Goal: Task Accomplishment & Management: Manage account settings

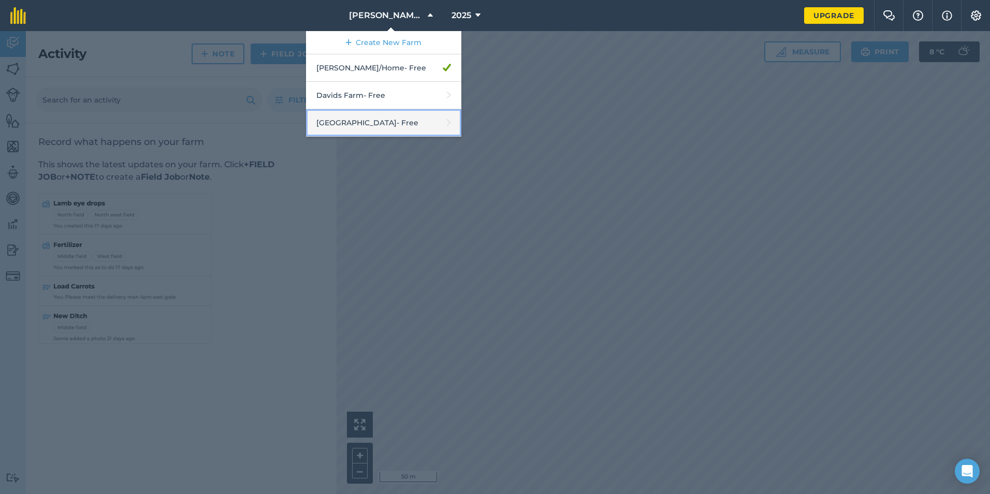
click at [360, 121] on link "[GEOGRAPHIC_DATA] - Free" at bounding box center [383, 122] width 155 height 27
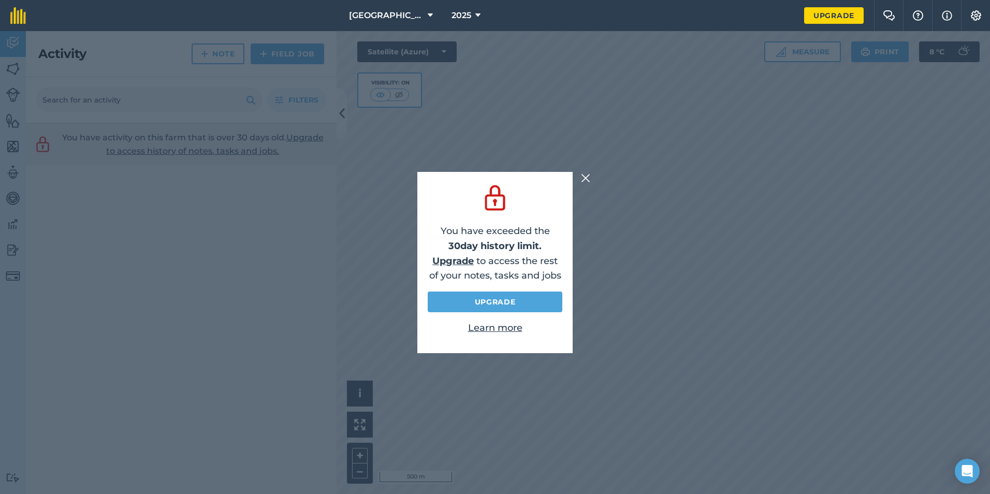
click at [589, 175] on img at bounding box center [585, 178] width 9 height 12
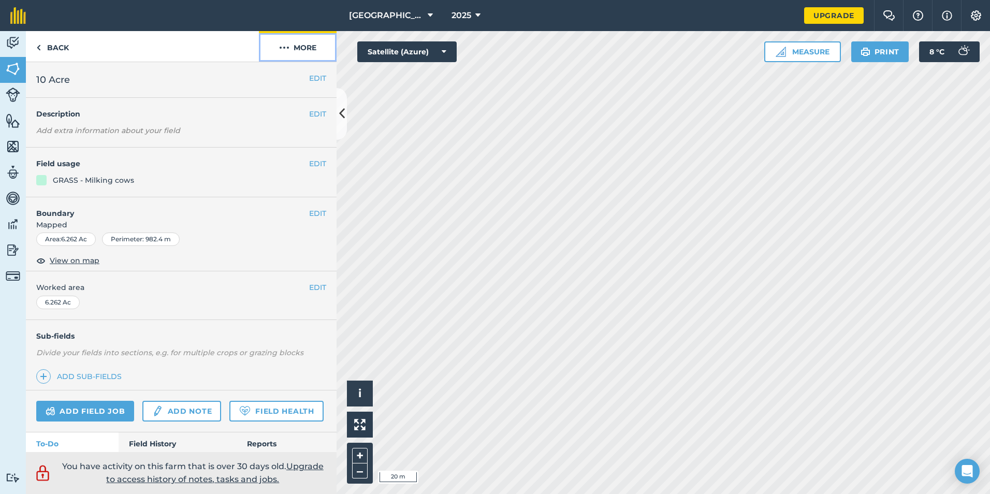
click at [309, 46] on button "More" at bounding box center [298, 46] width 78 height 31
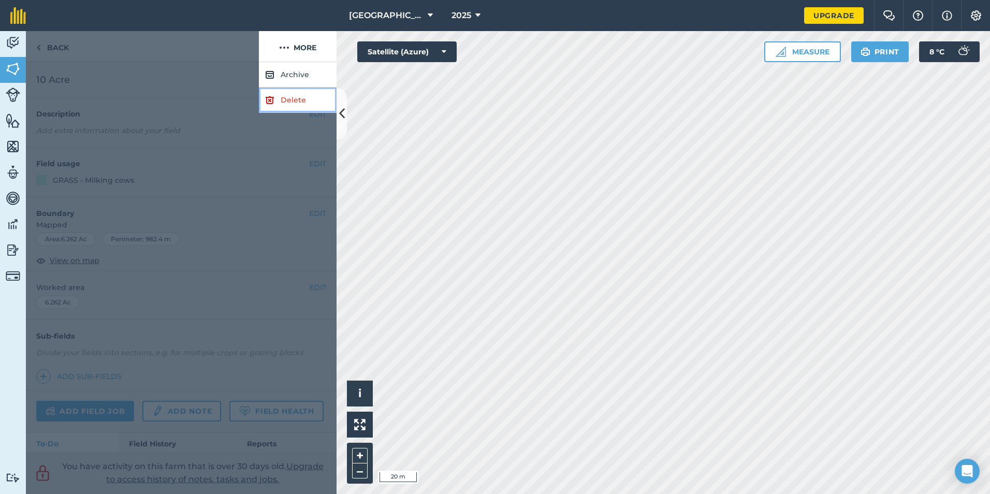
click at [294, 98] on link "Delete" at bounding box center [298, 100] width 78 height 25
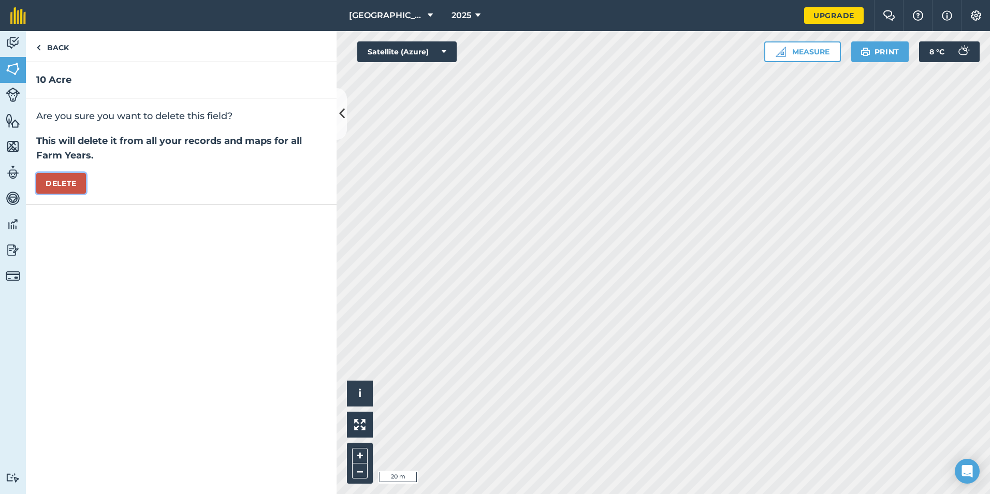
click at [72, 182] on button "Delete" at bounding box center [61, 183] width 50 height 21
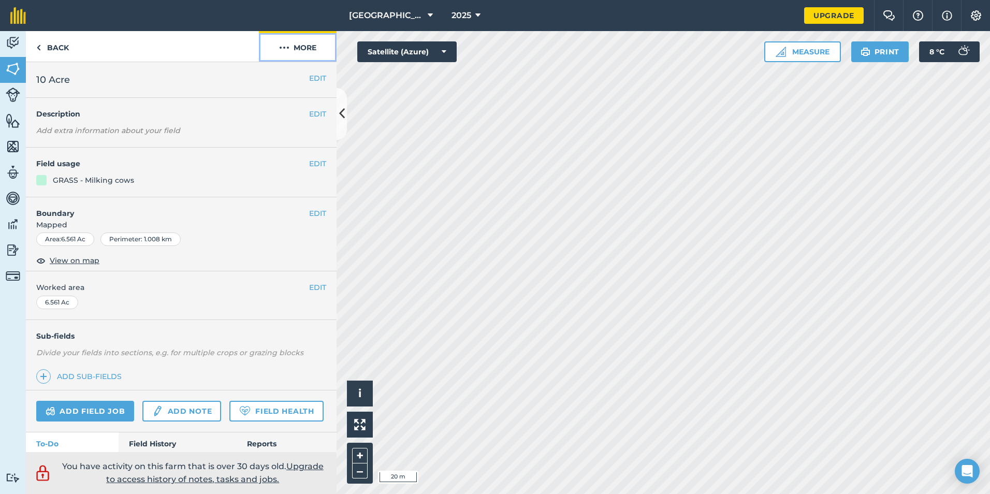
click at [304, 51] on button "More" at bounding box center [298, 46] width 78 height 31
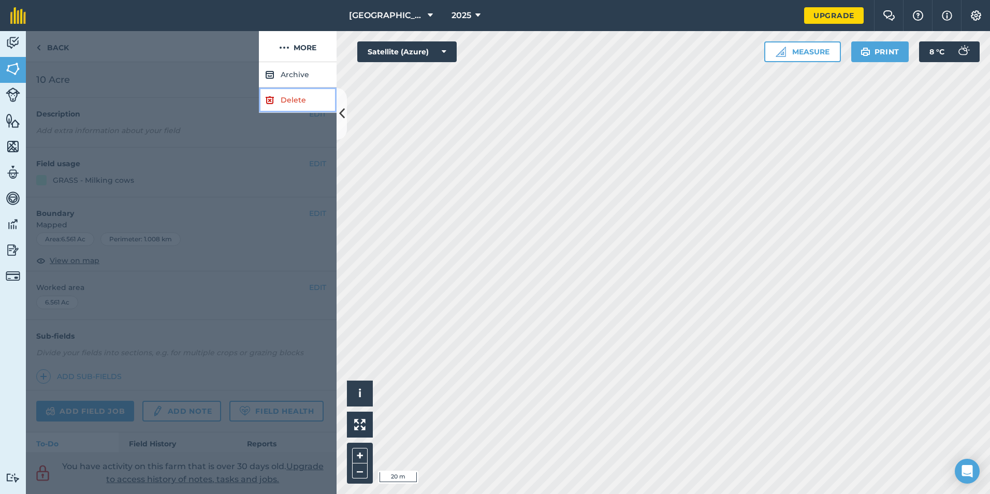
click at [292, 103] on link "Delete" at bounding box center [298, 100] width 78 height 25
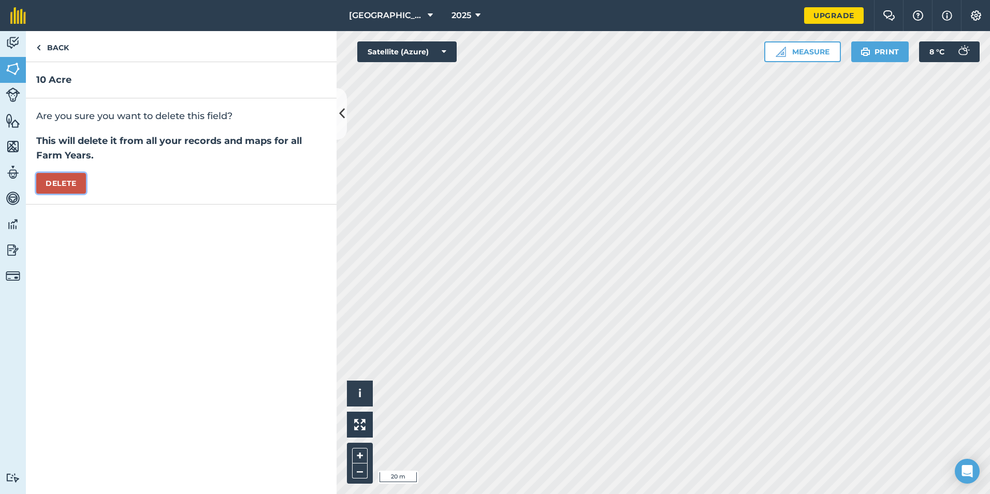
click at [77, 183] on button "Delete" at bounding box center [61, 183] width 50 height 21
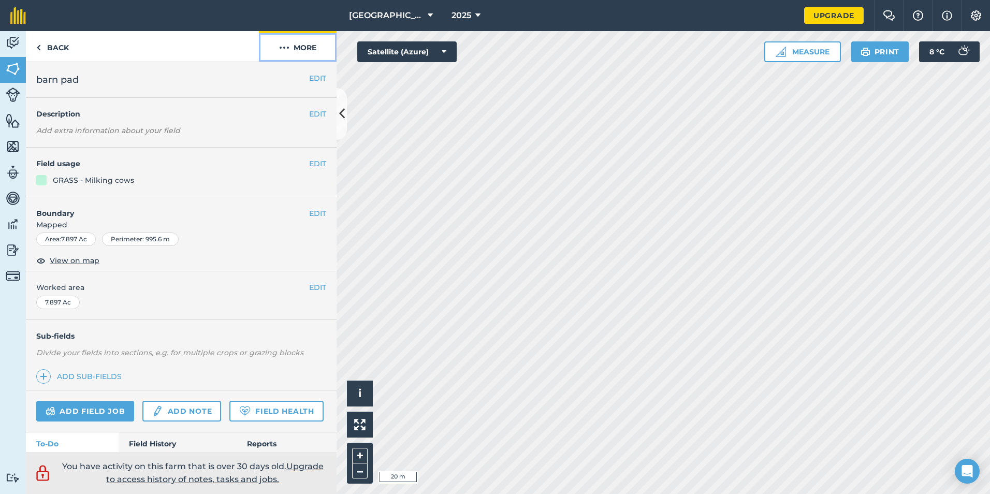
click at [298, 53] on button "More" at bounding box center [298, 46] width 78 height 31
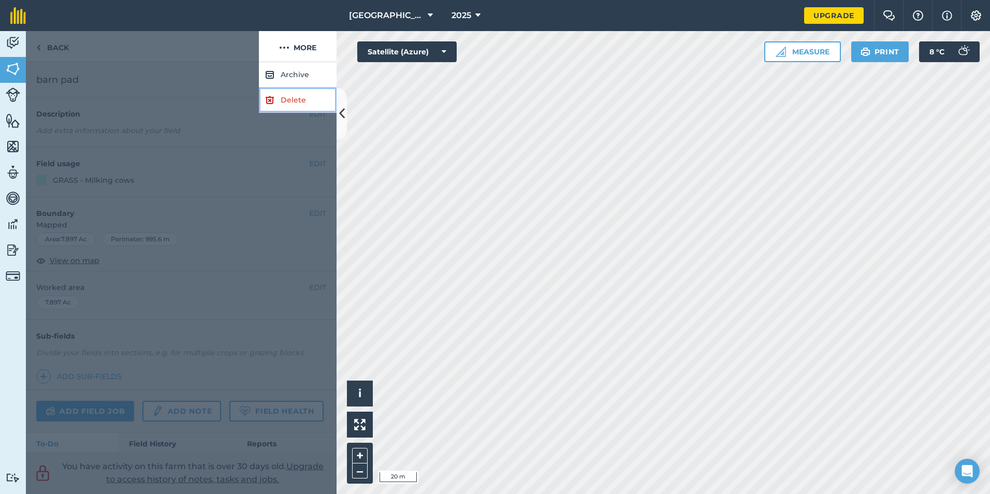
click at [288, 99] on link "Delete" at bounding box center [298, 100] width 78 height 25
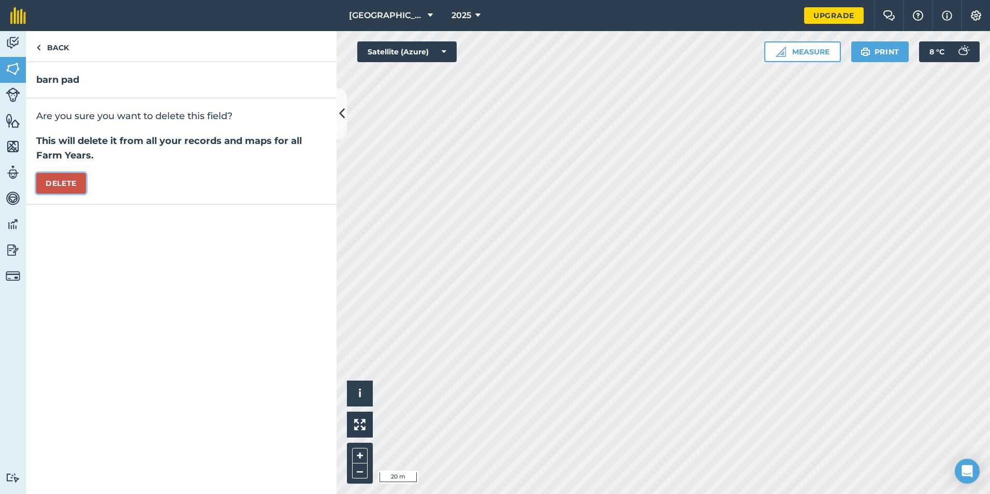
click at [55, 187] on button "Delete" at bounding box center [61, 183] width 50 height 21
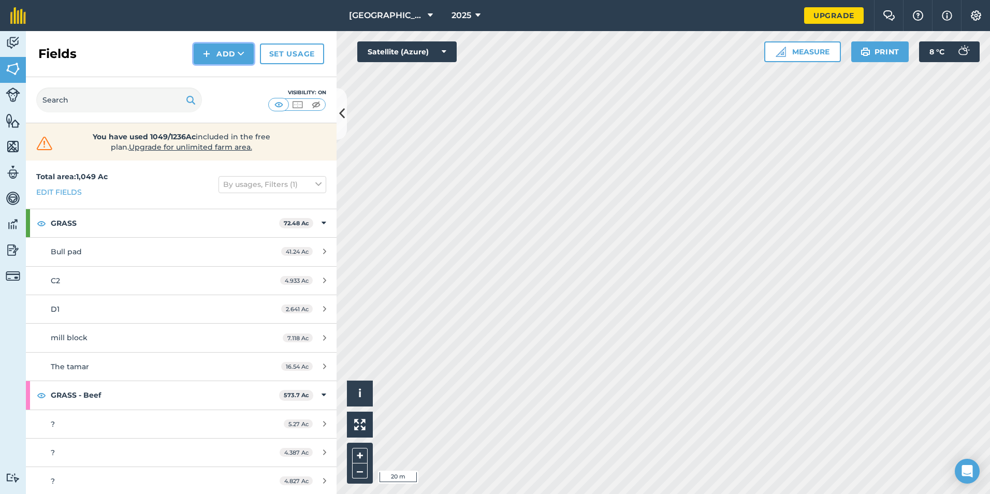
click at [216, 56] on button "Add" at bounding box center [224, 53] width 60 height 21
click at [220, 78] on link "Draw" at bounding box center [223, 77] width 57 height 23
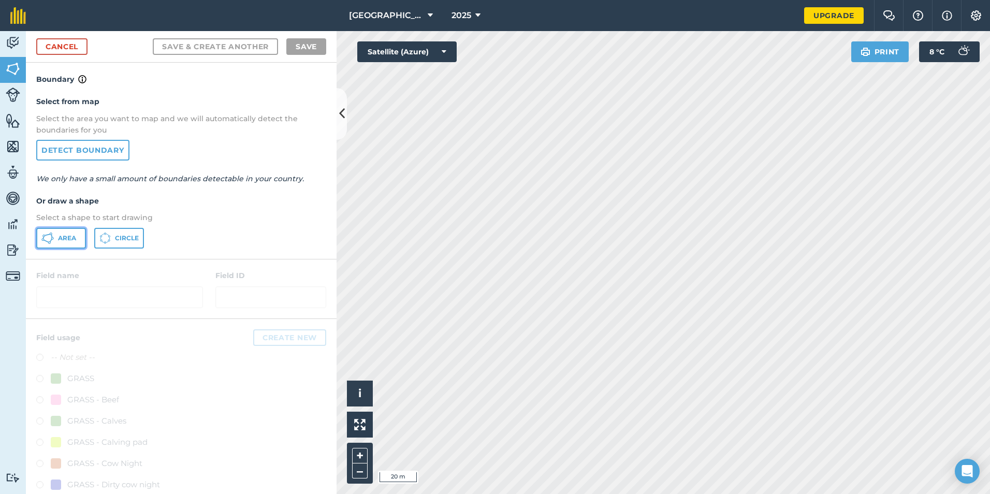
click at [59, 240] on span "Area" at bounding box center [67, 238] width 18 height 8
click at [64, 45] on link "Cancel" at bounding box center [61, 46] width 51 height 17
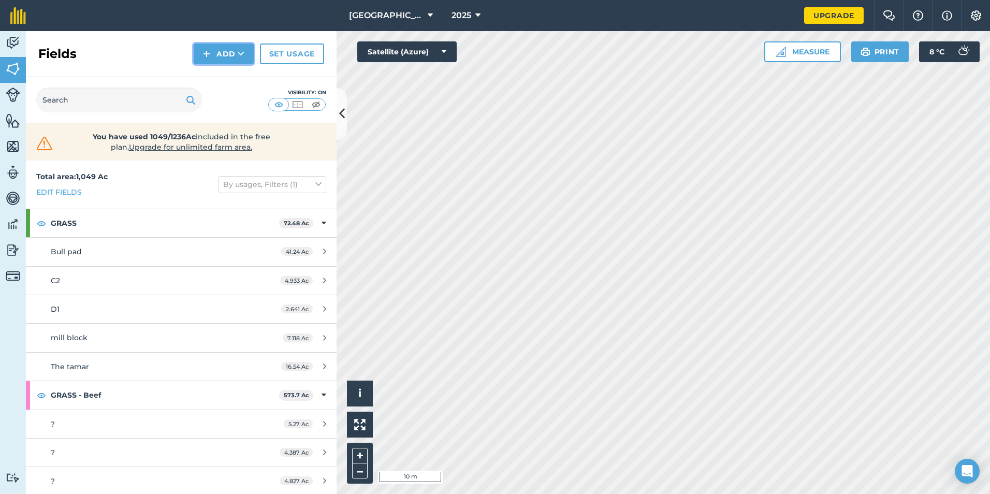
click at [210, 49] on img at bounding box center [206, 54] width 7 height 12
click at [217, 80] on link "Draw" at bounding box center [223, 77] width 57 height 23
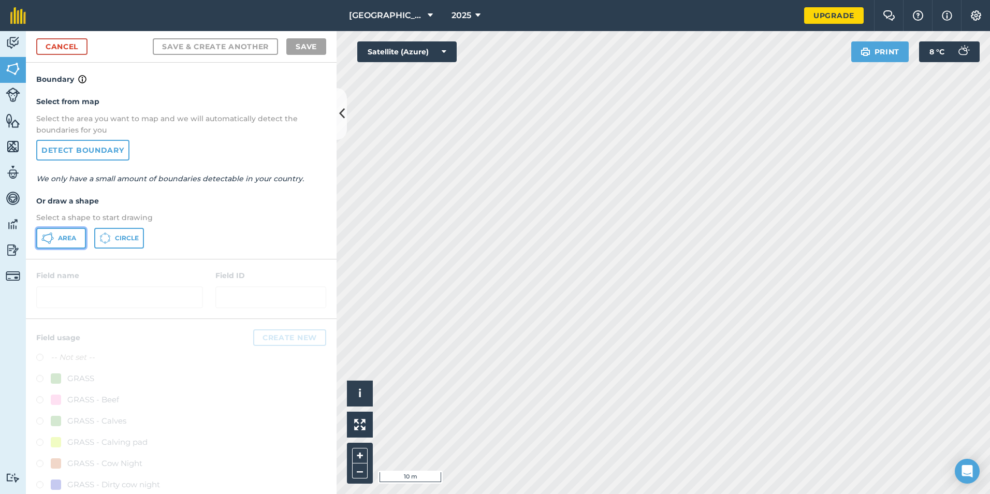
click at [57, 239] on button "Area" at bounding box center [61, 238] width 50 height 21
click at [306, 197] on div "Activity Fields Livestock Features Maps Team Vehicles Data Reporting Billing Tu…" at bounding box center [495, 262] width 990 height 463
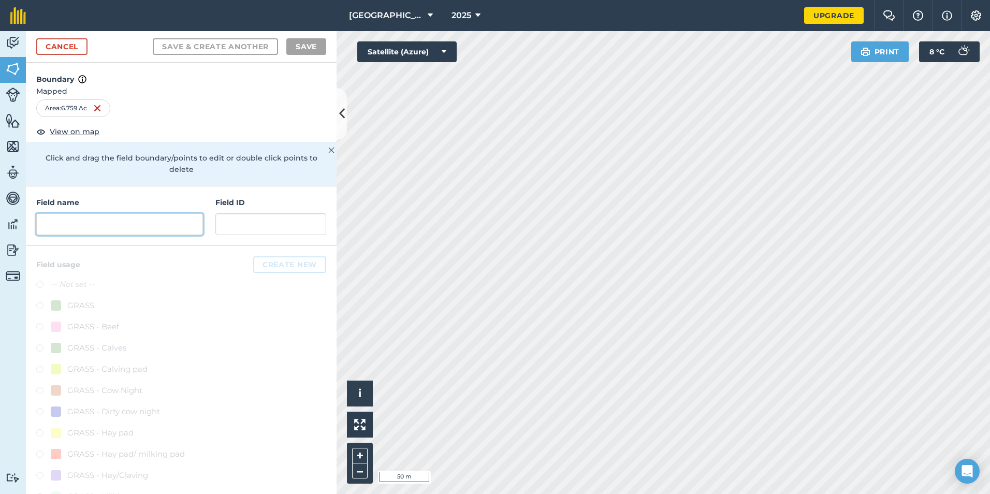
click at [71, 223] on input "text" at bounding box center [119, 224] width 167 height 22
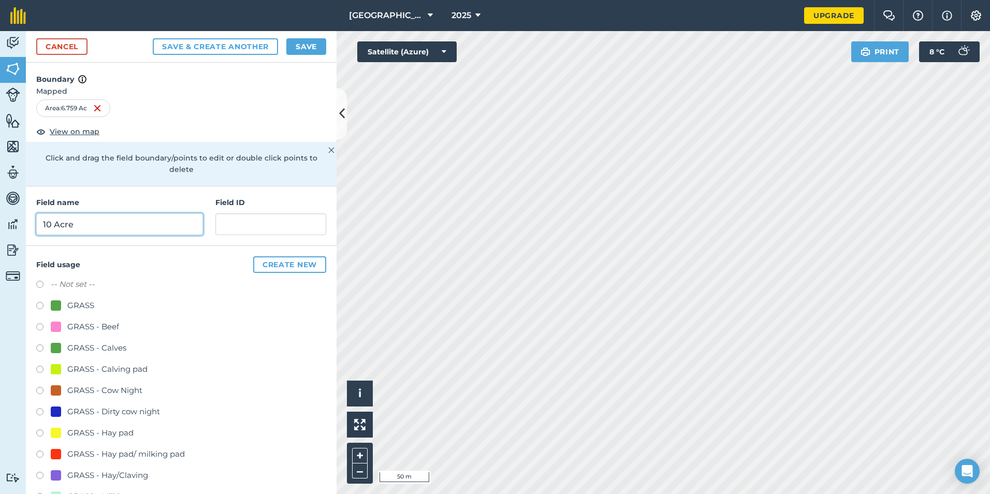
type input "10 Acre"
click at [140, 200] on h4 "Field name" at bounding box center [119, 202] width 167 height 11
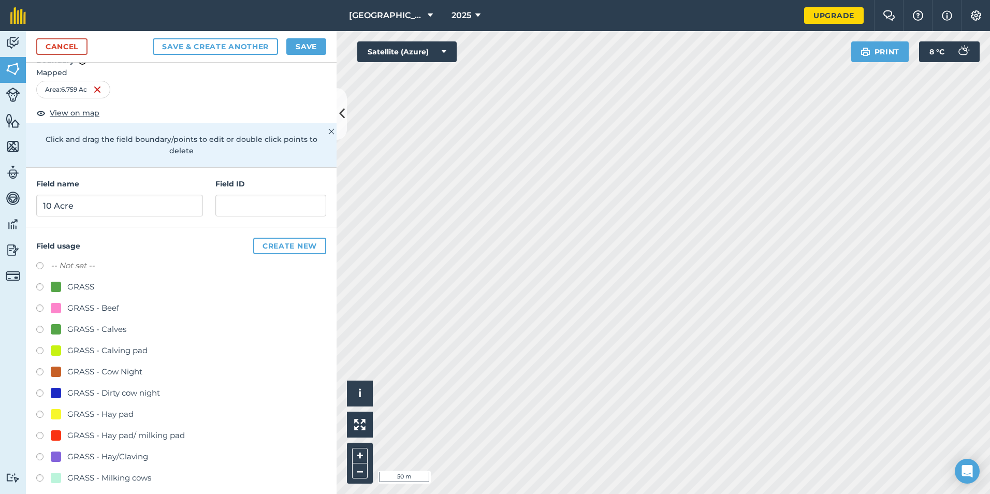
scroll to position [28, 0]
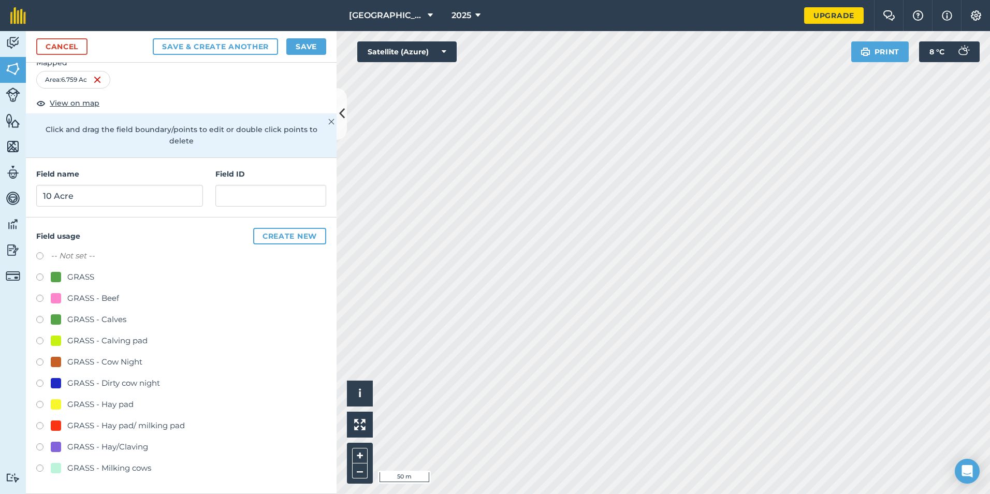
click at [41, 467] on label at bounding box center [43, 469] width 14 height 10
radio input "true"
click at [304, 47] on button "Save" at bounding box center [306, 46] width 40 height 17
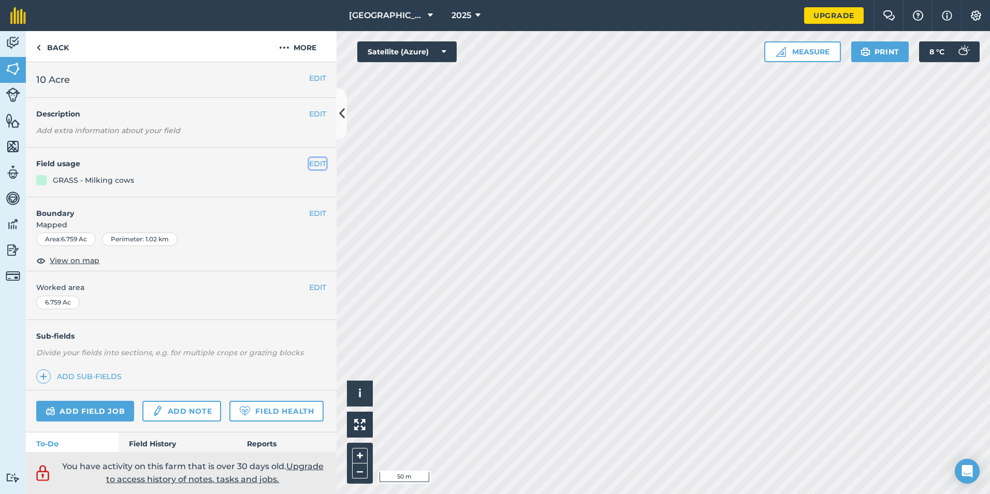
click at [313, 163] on button "EDIT" at bounding box center [317, 163] width 17 height 11
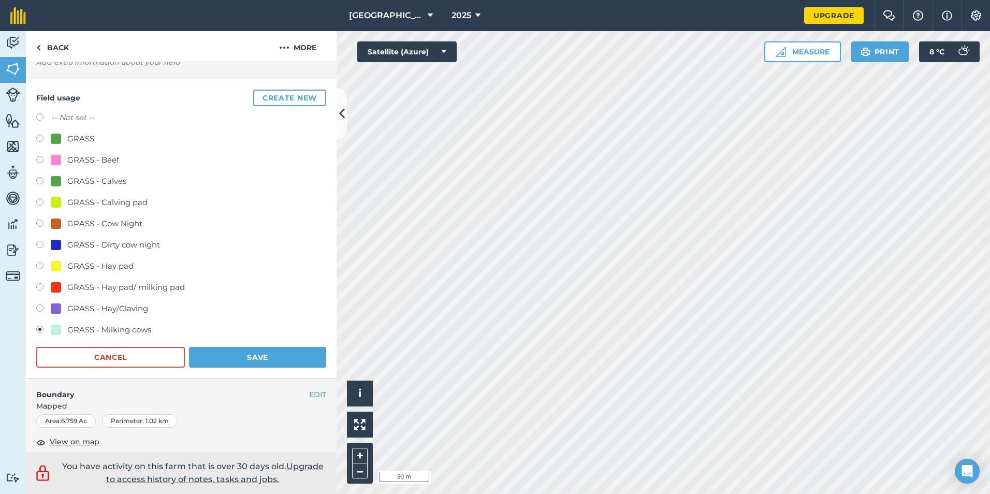
scroll to position [52, 0]
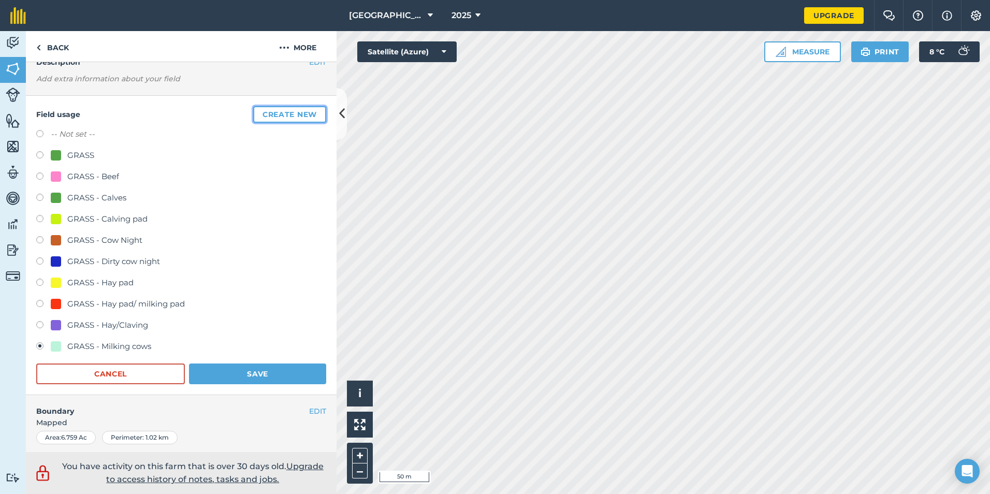
click at [289, 110] on button "Create new" at bounding box center [289, 114] width 73 height 17
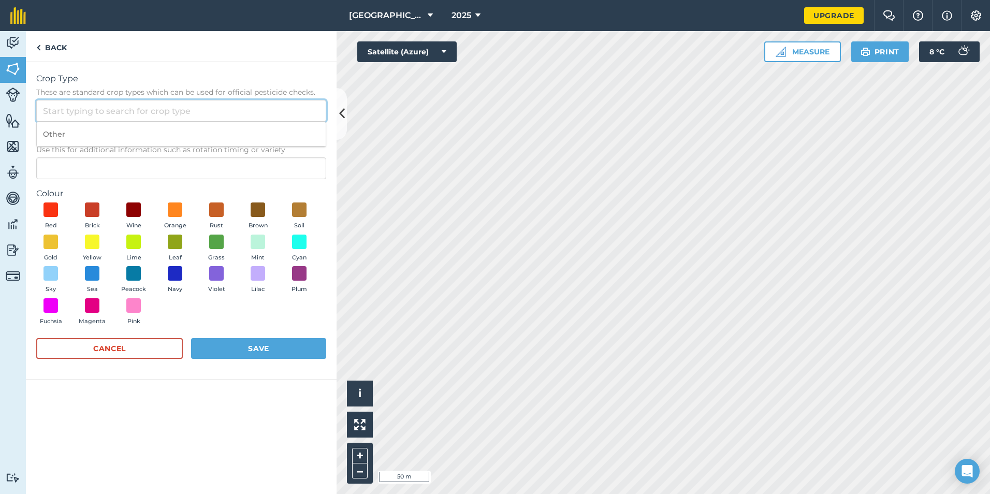
click at [80, 107] on input "Crop Type These are standard crop types which can be used for official pesticid…" at bounding box center [181, 111] width 290 height 22
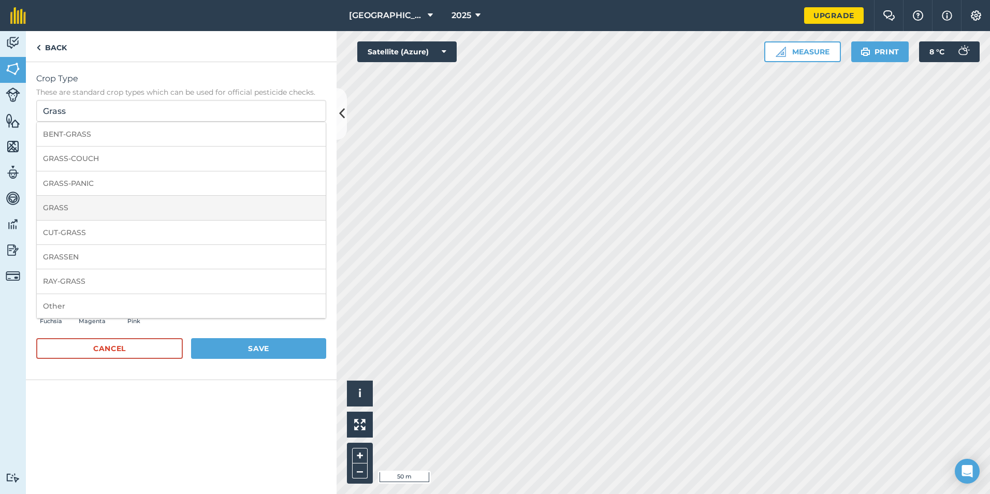
click at [103, 210] on li "GRASS" at bounding box center [181, 208] width 289 height 24
type input "GRASS"
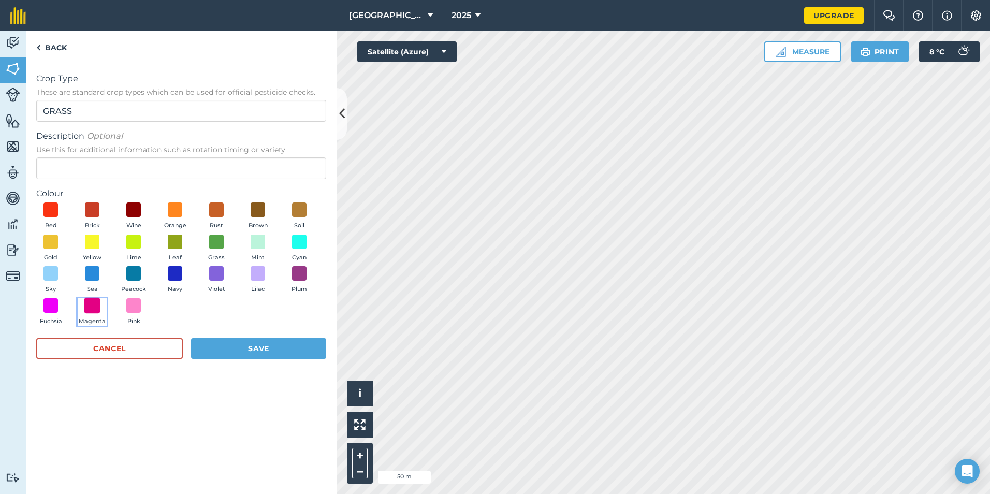
click at [92, 302] on span at bounding box center [92, 305] width 16 height 16
click at [230, 348] on button "Save" at bounding box center [258, 348] width 135 height 21
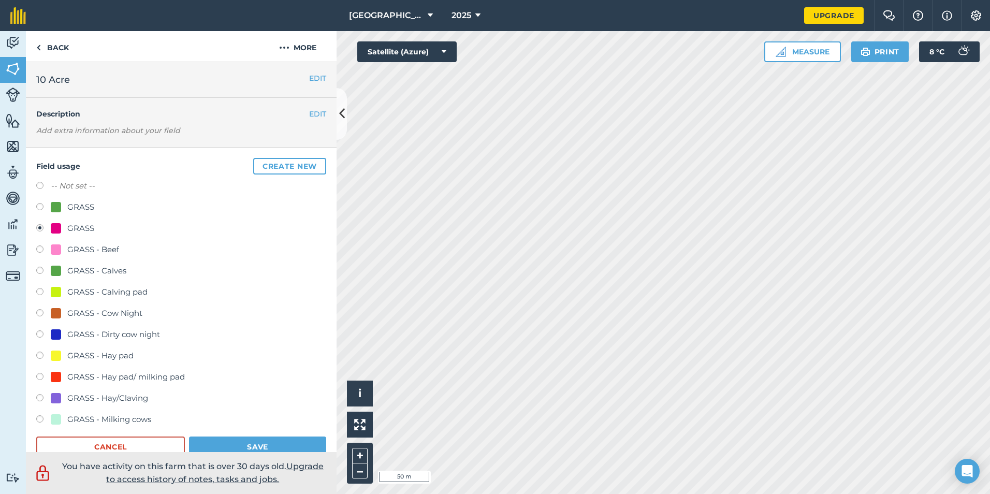
click at [74, 228] on div "GRASS" at bounding box center [80, 228] width 27 height 12
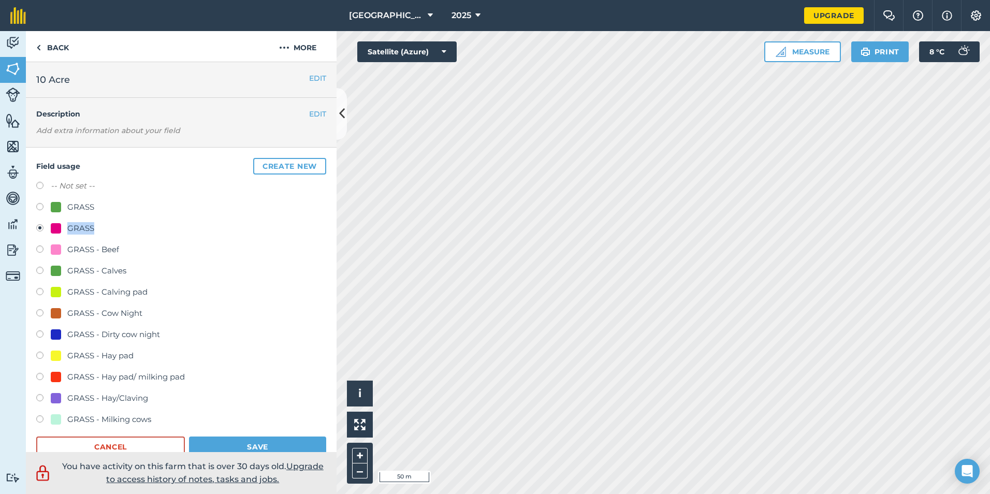
click at [74, 228] on div "GRASS" at bounding box center [80, 228] width 27 height 12
drag, startPoint x: 53, startPoint y: 228, endPoint x: 224, endPoint y: 210, distance: 171.3
click at [224, 210] on div "GRASS" at bounding box center [181, 208] width 290 height 15
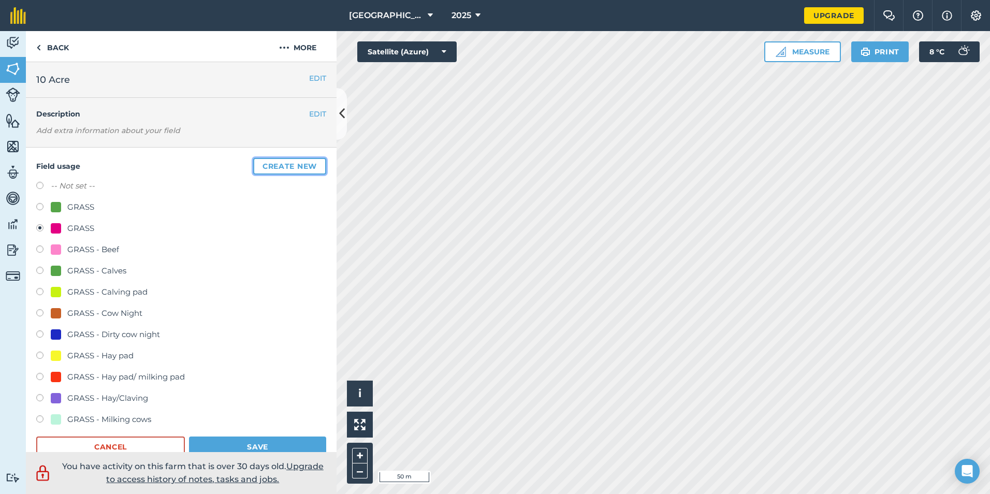
click at [282, 165] on button "Create new" at bounding box center [289, 166] width 73 height 17
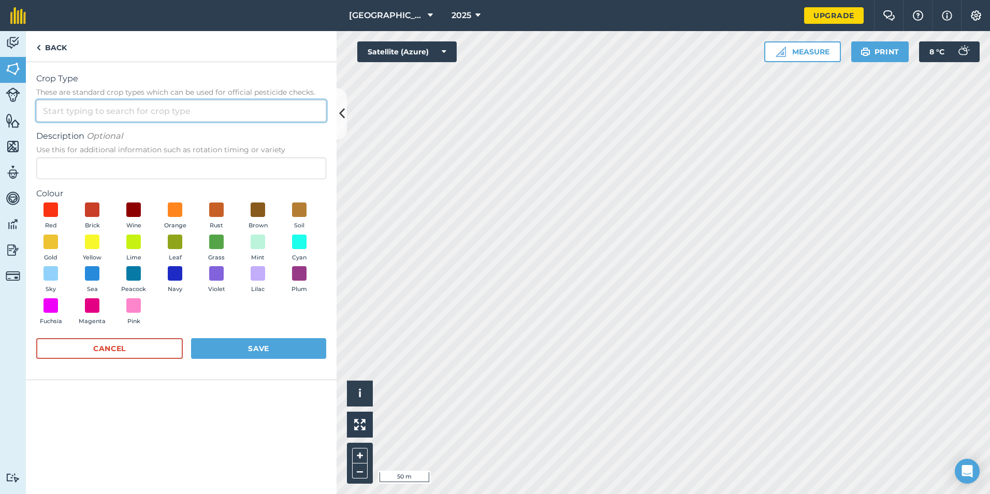
click at [74, 111] on input "Crop Type These are standard crop types which can be used for official pesticid…" at bounding box center [181, 111] width 290 height 22
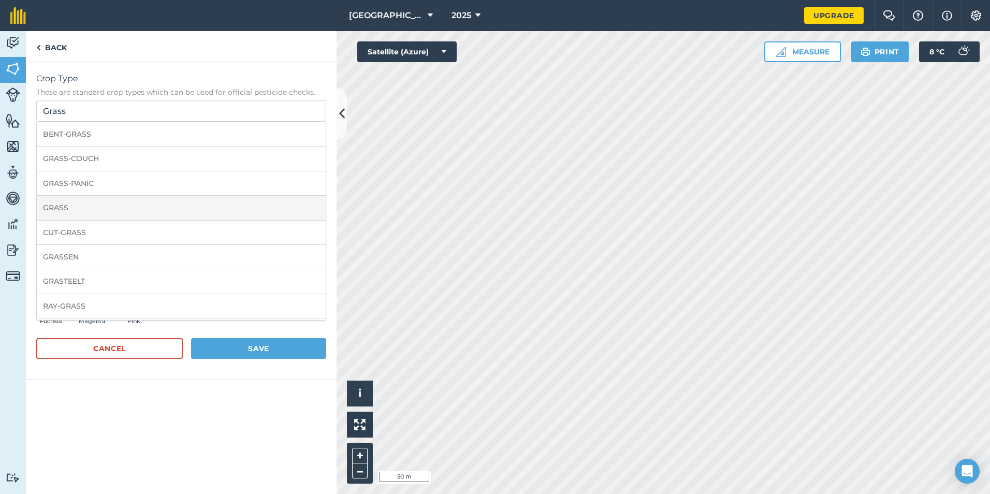
click at [74, 202] on li "GRASS" at bounding box center [181, 208] width 289 height 24
type input "GRASS"
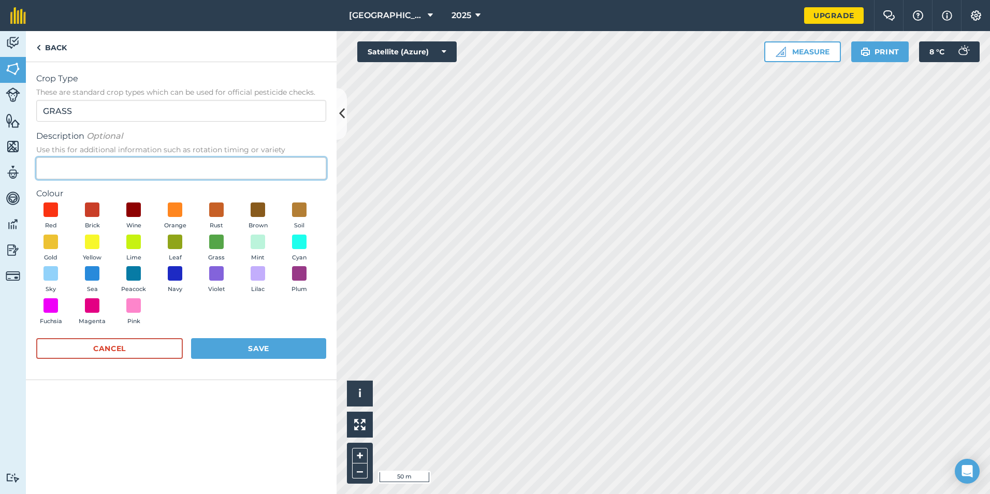
click at [68, 165] on input "Description Optional Use this for additional information such as rotation timin…" at bounding box center [181, 168] width 290 height 22
click at [70, 173] on input "New grass" at bounding box center [181, 168] width 290 height 22
type input "New Grass"
click at [83, 310] on button "Magenta" at bounding box center [92, 312] width 29 height 28
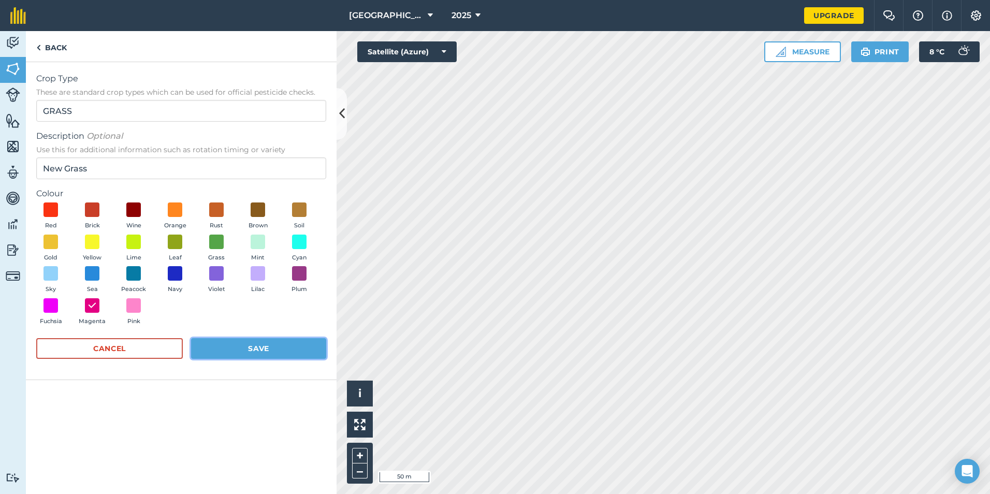
click at [257, 353] on button "Save" at bounding box center [258, 348] width 135 height 21
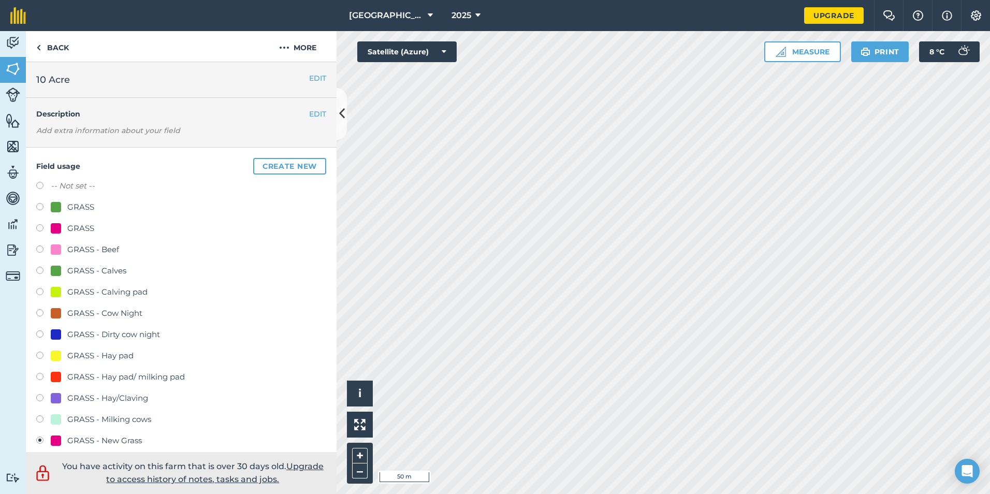
click at [63, 228] on div "GRASS" at bounding box center [72, 228] width 43 height 12
radio input "true"
click at [55, 443] on div at bounding box center [56, 440] width 10 height 10
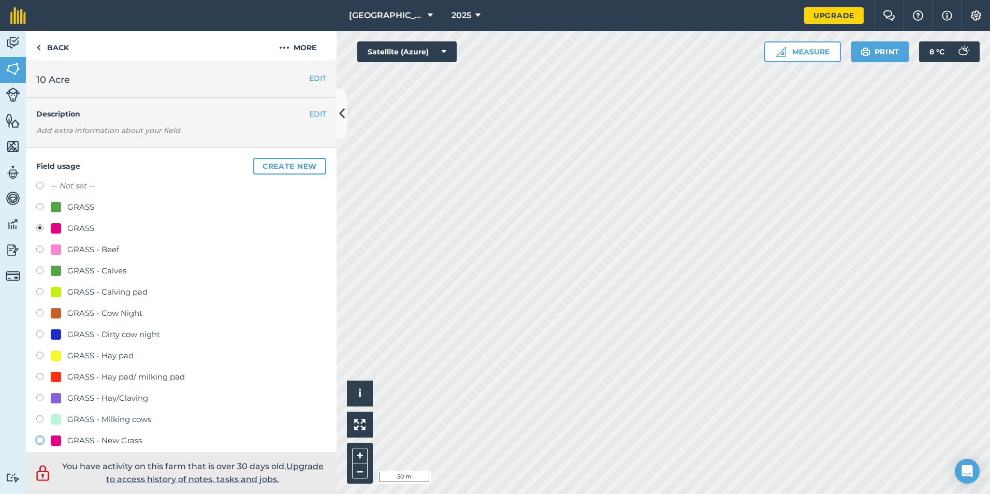
radio input "true"
radio input "false"
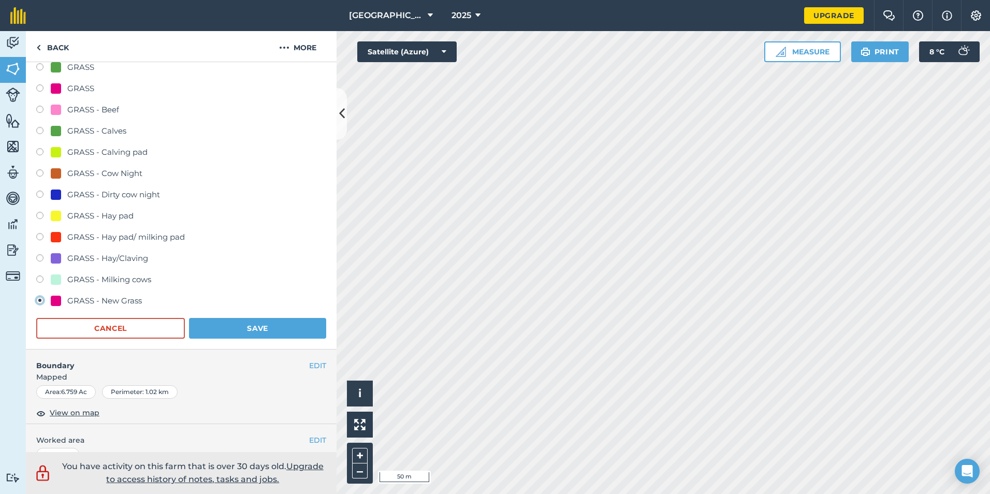
scroll to position [155, 0]
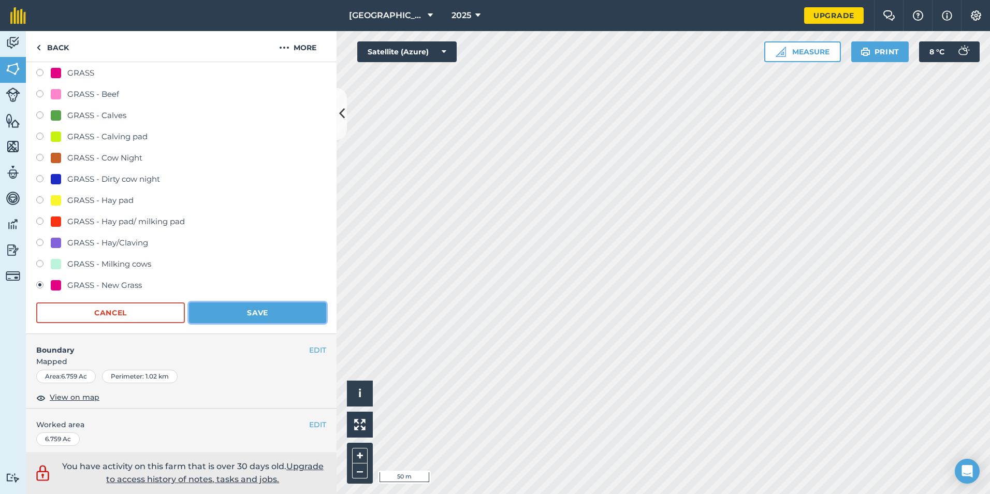
click at [224, 309] on button "Save" at bounding box center [257, 312] width 137 height 21
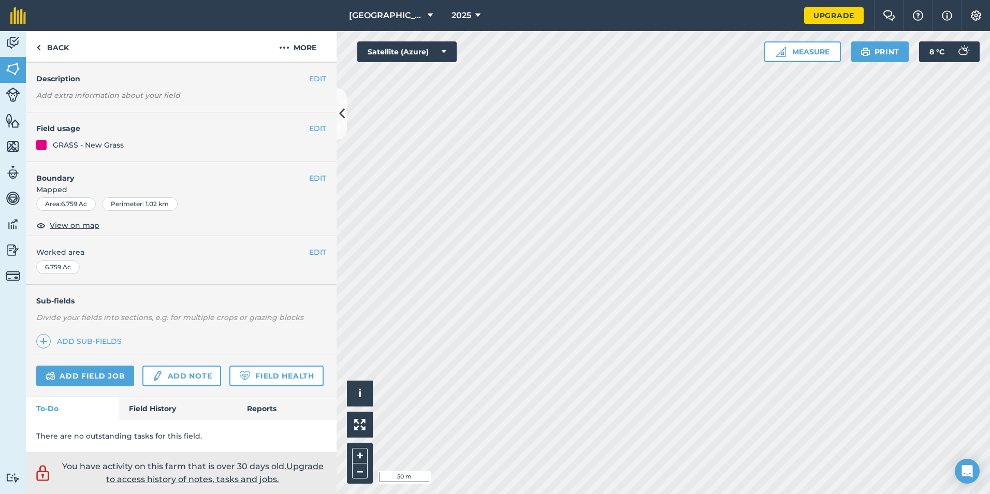
scroll to position [64, 0]
click at [53, 49] on link "Back" at bounding box center [52, 46] width 53 height 31
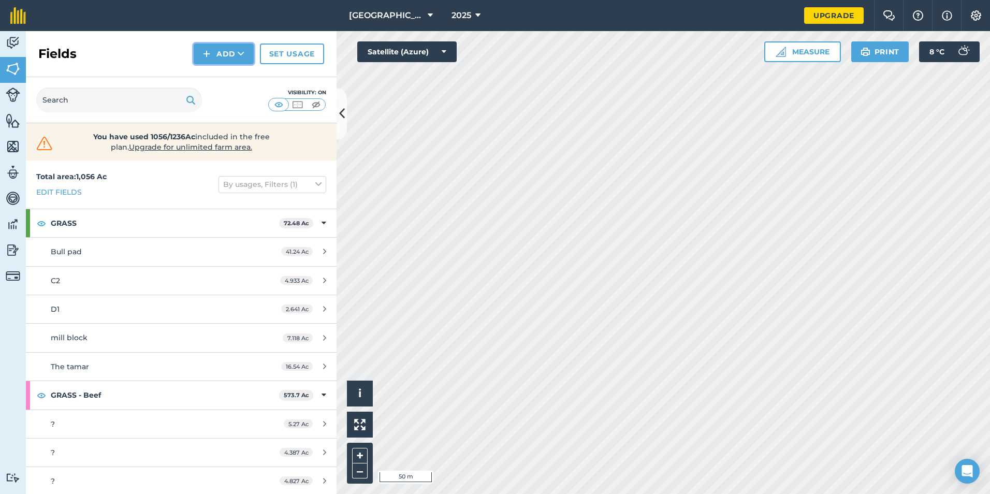
click at [206, 50] on img at bounding box center [206, 54] width 7 height 12
click at [226, 75] on link "Draw" at bounding box center [223, 77] width 57 height 23
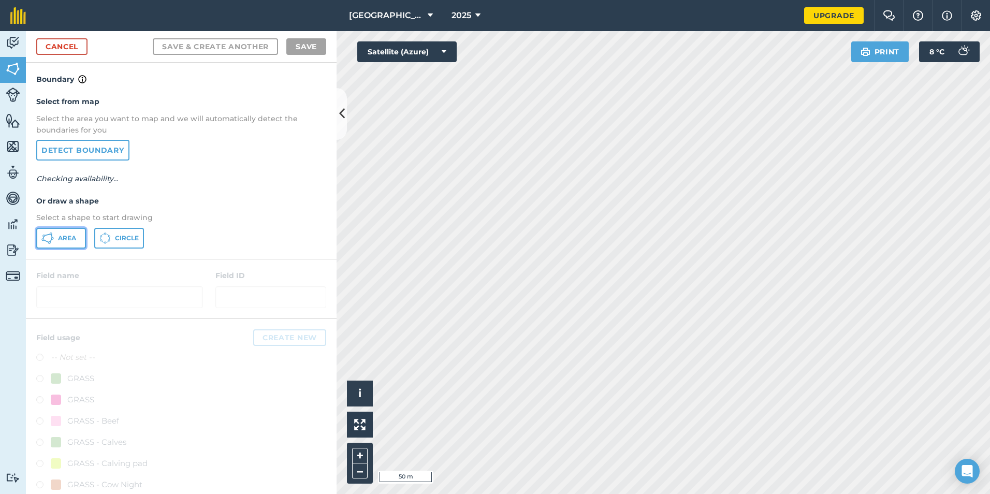
click at [52, 242] on icon at bounding box center [47, 238] width 12 height 12
click at [329, 188] on div "Activity Fields Livestock Features Maps Team Vehicles Data Reporting Billing Tu…" at bounding box center [495, 262] width 990 height 463
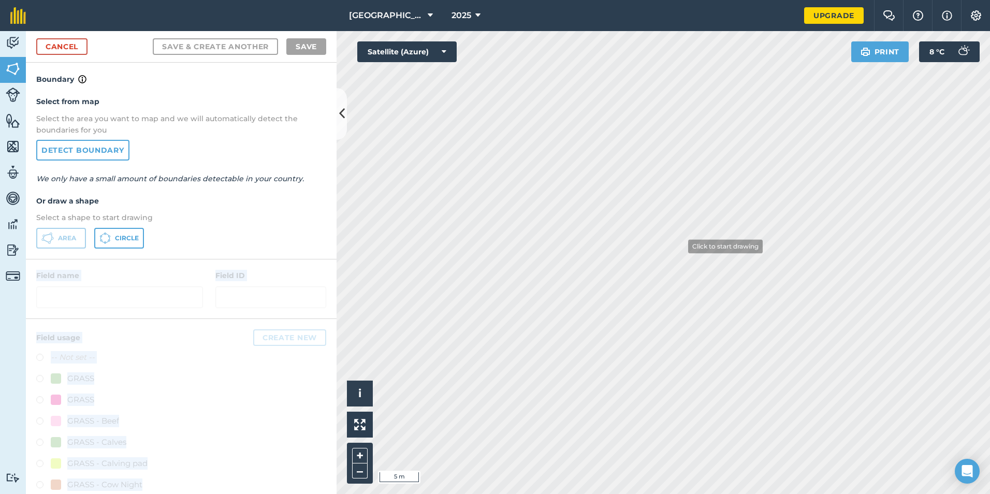
click at [635, 234] on div "Activity Fields Livestock Features Maps Team Vehicles Data Reporting Billing Tu…" at bounding box center [495, 262] width 990 height 463
click at [271, 194] on div "Select from map Select the area you want to map and we will automatically detec…" at bounding box center [181, 171] width 311 height 173
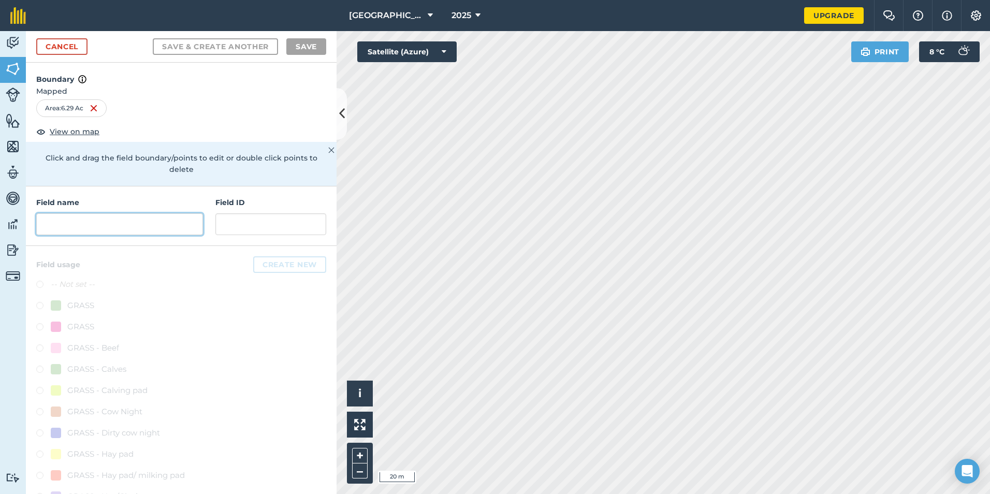
click at [65, 223] on input "text" at bounding box center [119, 224] width 167 height 22
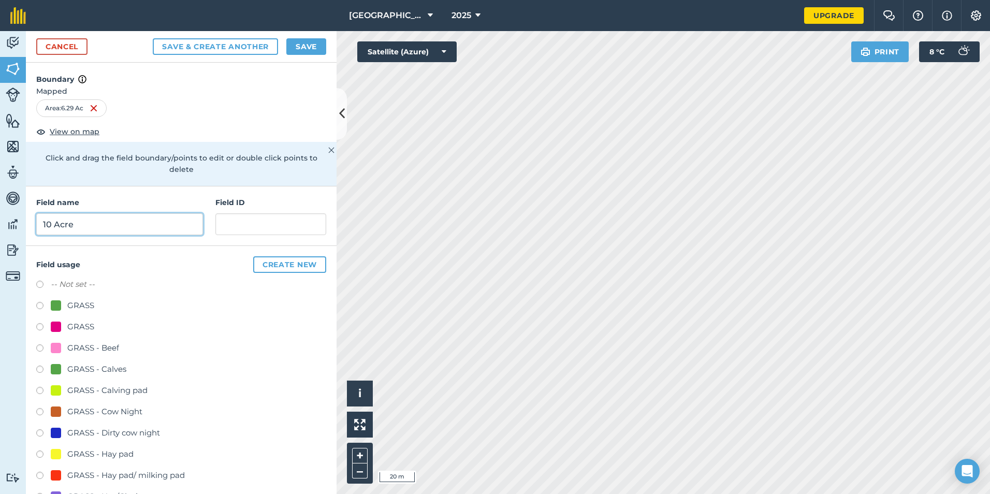
click at [41, 225] on input "10 Acre" at bounding box center [119, 224] width 167 height 22
click at [138, 233] on input "Bottom 10 Acre" at bounding box center [119, 224] width 167 height 22
type input "Bottom 10 Acre"
click at [194, 249] on div "Field usage Create new -- Not set -- GRASS GRASS GRASS - Beef GRASS - Calves GR…" at bounding box center [181, 405] width 311 height 319
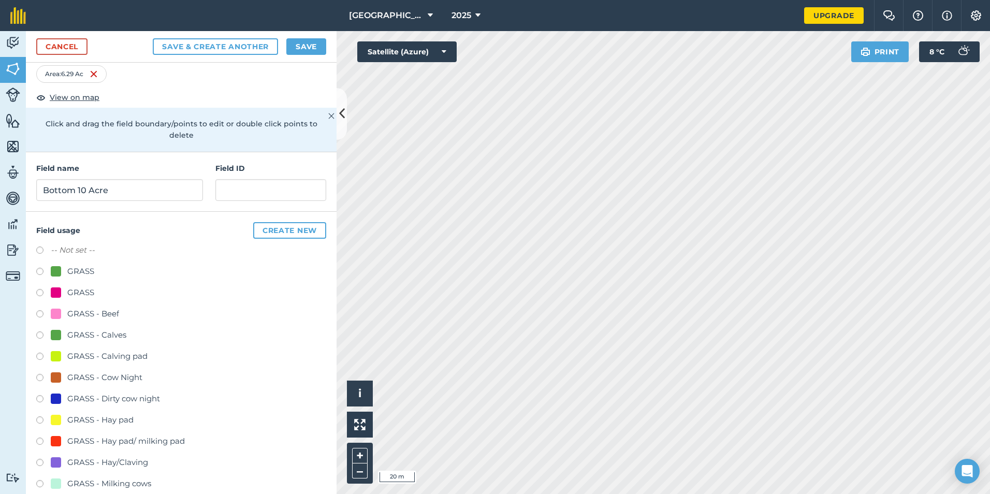
scroll to position [71, 0]
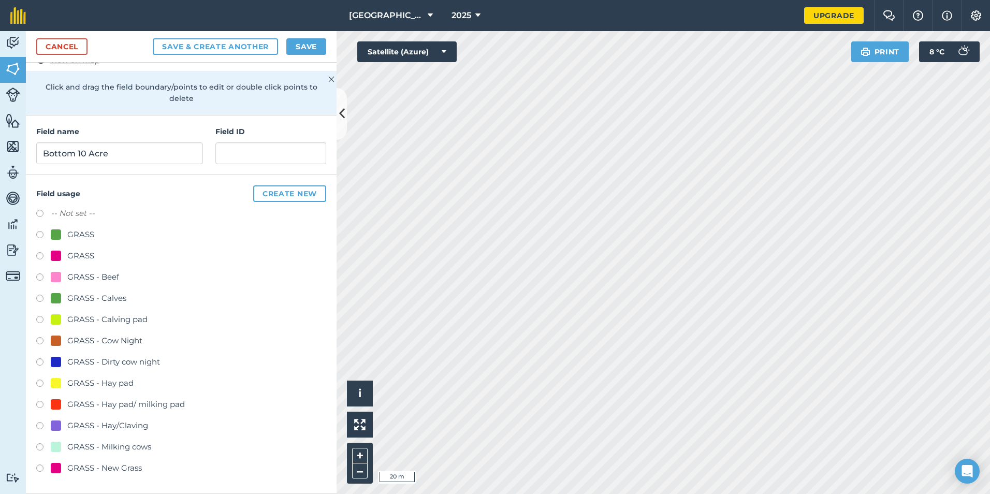
click at [39, 445] on label at bounding box center [43, 448] width 14 height 10
radio input "true"
click at [309, 45] on button "Save" at bounding box center [306, 46] width 40 height 17
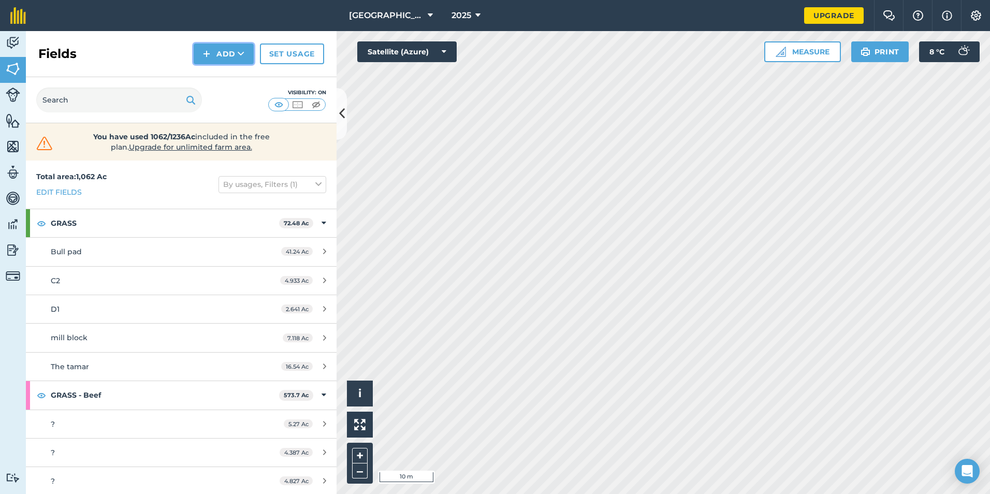
click at [210, 53] on img at bounding box center [206, 54] width 7 height 12
click at [218, 76] on link "Draw" at bounding box center [223, 77] width 57 height 23
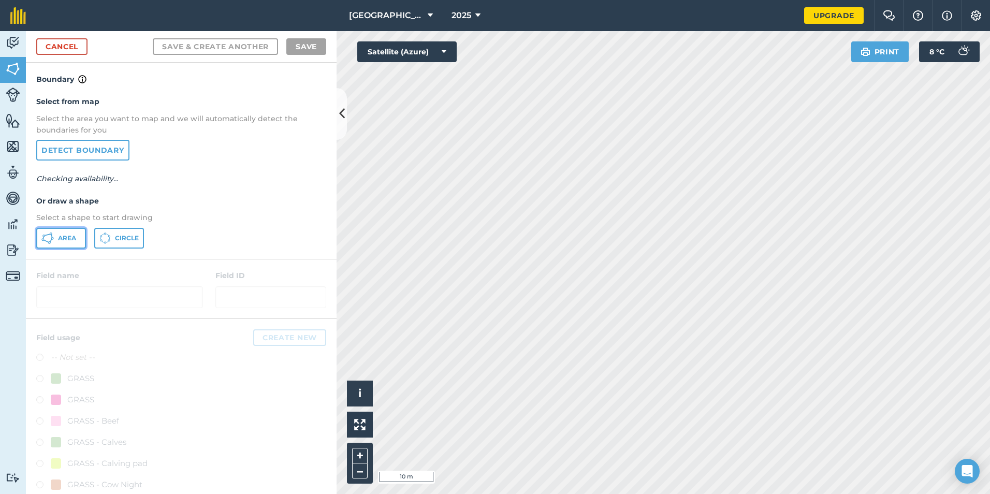
click at [63, 242] on button "Area" at bounding box center [61, 238] width 50 height 21
click at [549, 26] on div "[GEOGRAPHIC_DATA] 2025 Upgrade Farm Chat Help Info Settings Map printing is not…" at bounding box center [495, 247] width 990 height 494
click at [521, 23] on div "[GEOGRAPHIC_DATA] 2025 Upgrade Farm Chat Help Info Settings Map printing is not…" at bounding box center [495, 247] width 990 height 494
click at [943, 13] on div "[GEOGRAPHIC_DATA] 2025 Upgrade Farm Chat Help Info Settings Map printing is not…" at bounding box center [495, 247] width 990 height 494
click at [898, 41] on div "Click to start drawing i © 2025 TomTom, Microsoft 5 m + – Satellite (Azure) Pri…" at bounding box center [663, 262] width 653 height 463
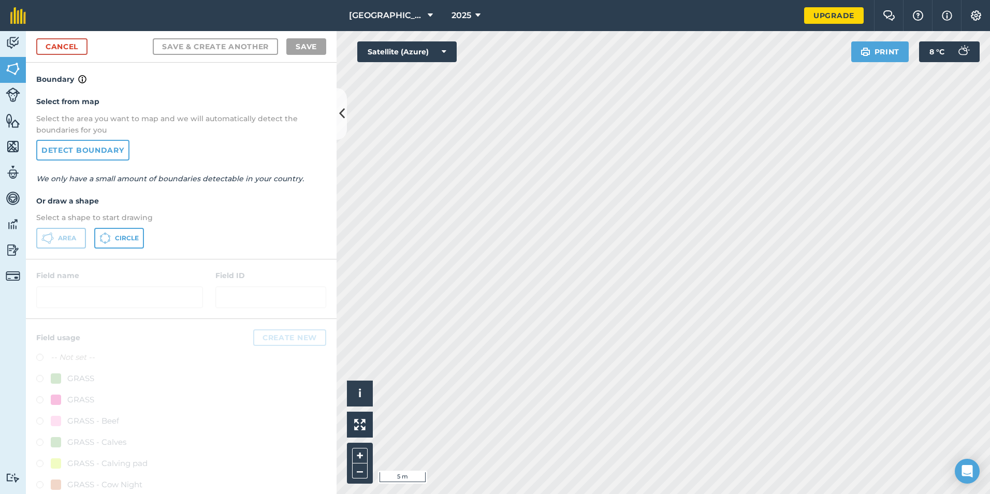
click at [860, 29] on div "[GEOGRAPHIC_DATA] 2025 Upgrade Farm Chat Help Info Settings Map printing is not…" at bounding box center [495, 247] width 990 height 494
click at [143, 295] on div "Activity Fields Livestock Features Maps Team Vehicles Data Reporting Billing Tu…" at bounding box center [495, 262] width 990 height 463
click at [990, 52] on html "[GEOGRAPHIC_DATA] 2025 Upgrade Farm Chat Help Info Settings Map printing is not…" at bounding box center [495, 247] width 990 height 494
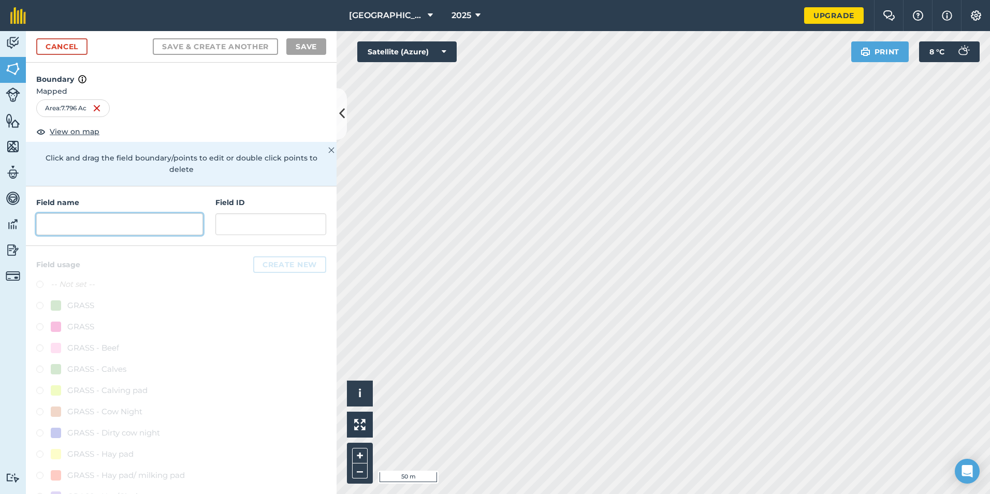
click at [132, 227] on input "text" at bounding box center [119, 224] width 167 height 22
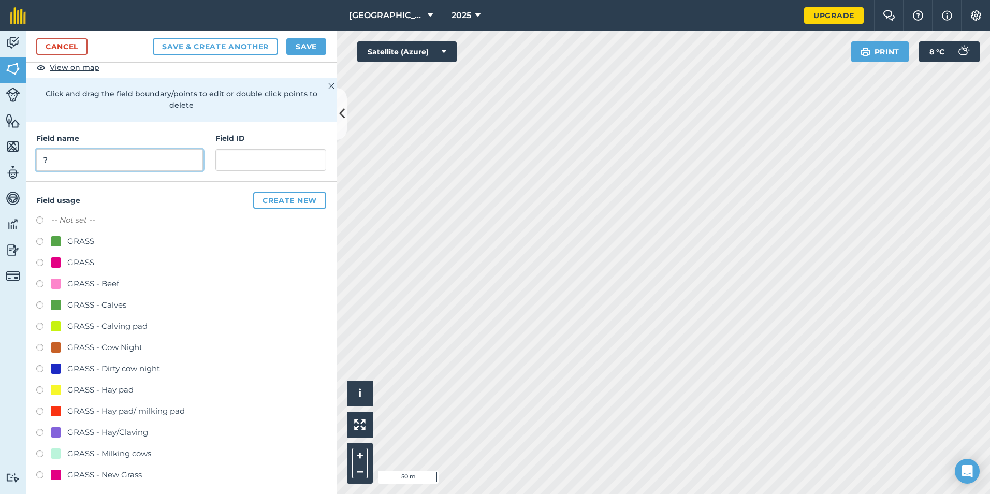
scroll to position [71, 0]
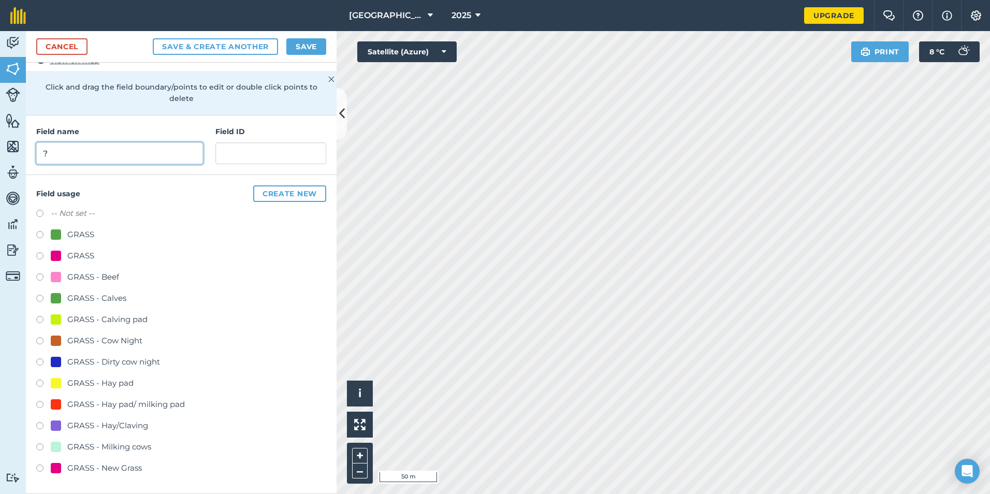
type input "?"
click at [54, 444] on div at bounding box center [56, 447] width 10 height 10
radio input "true"
click at [317, 41] on button "Save" at bounding box center [306, 46] width 40 height 17
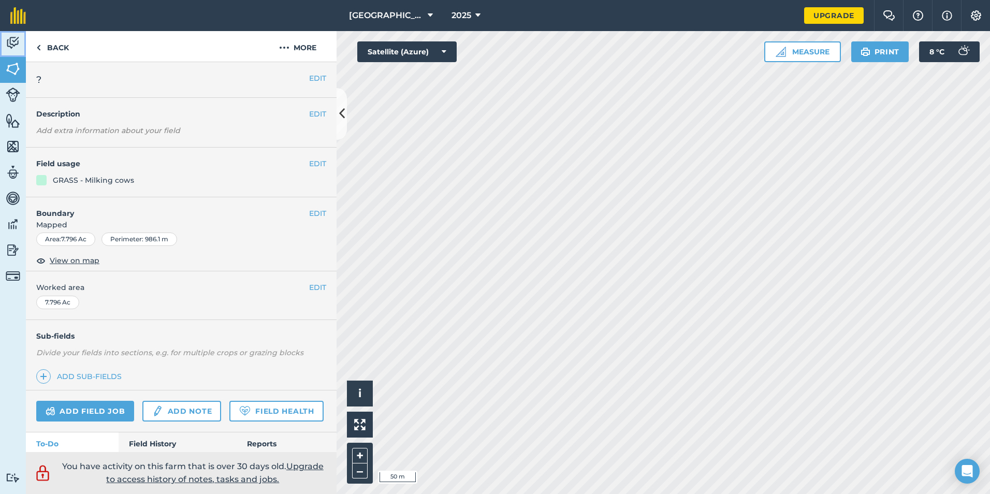
click at [17, 45] on img at bounding box center [13, 43] width 14 height 16
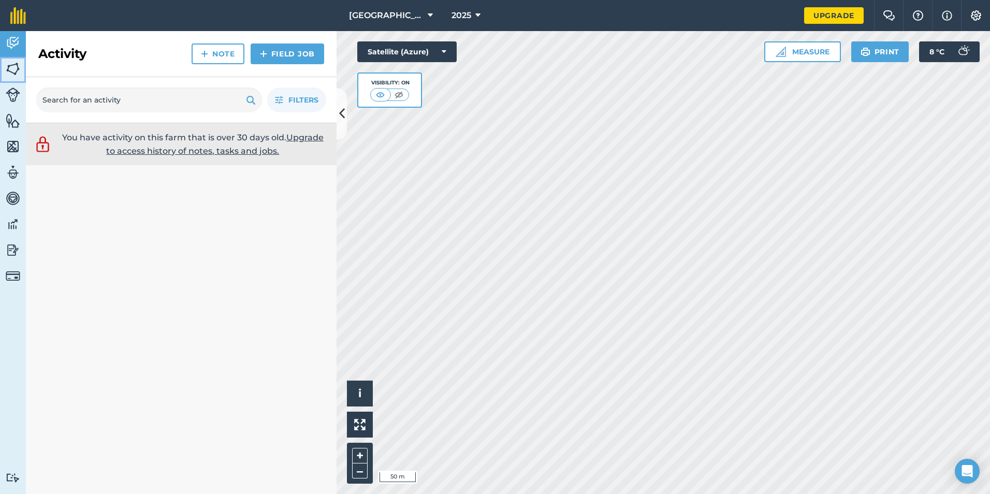
click at [3, 65] on link "Fields" at bounding box center [13, 70] width 26 height 26
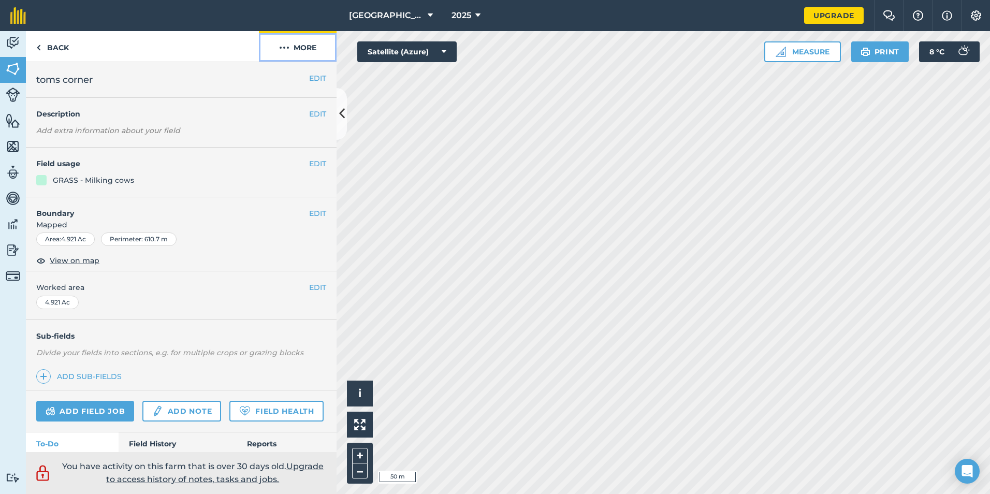
click at [317, 49] on button "More" at bounding box center [298, 46] width 78 height 31
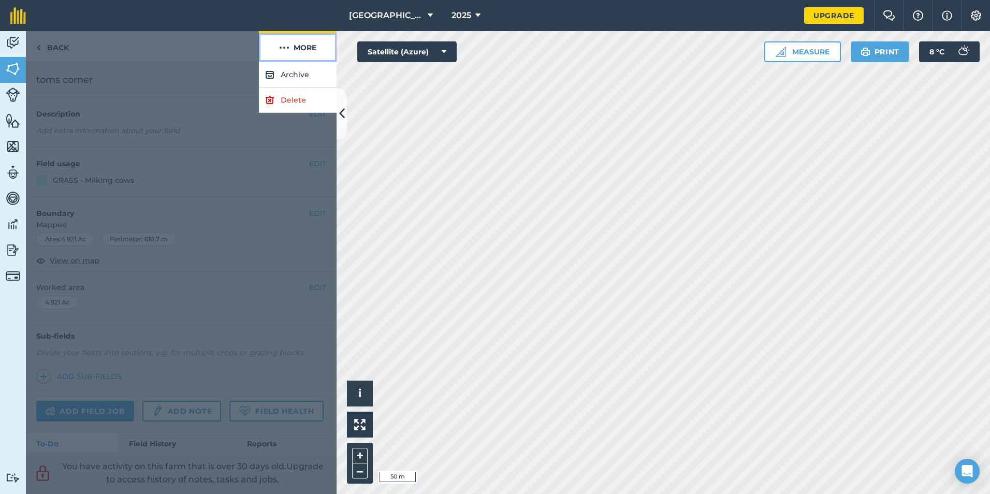
click at [275, 42] on button "More" at bounding box center [298, 46] width 78 height 31
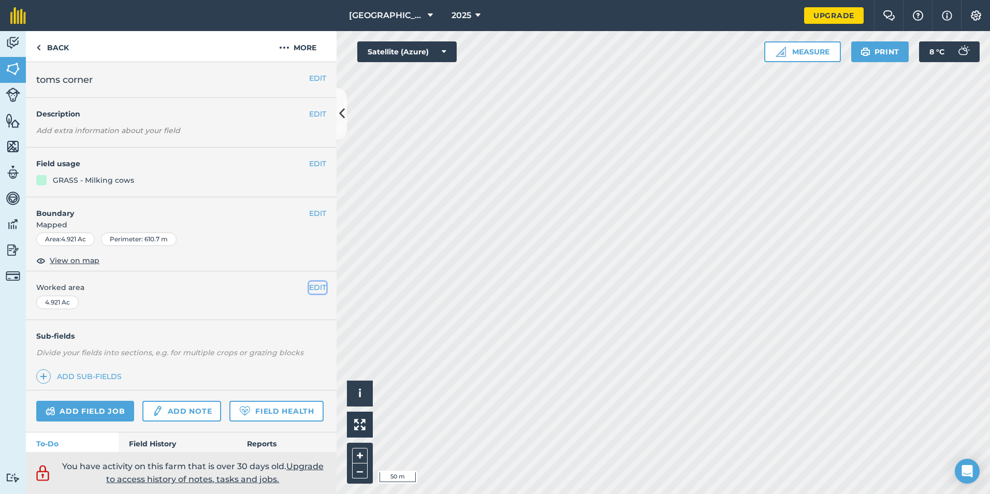
click at [309, 284] on button "EDIT" at bounding box center [317, 287] width 17 height 11
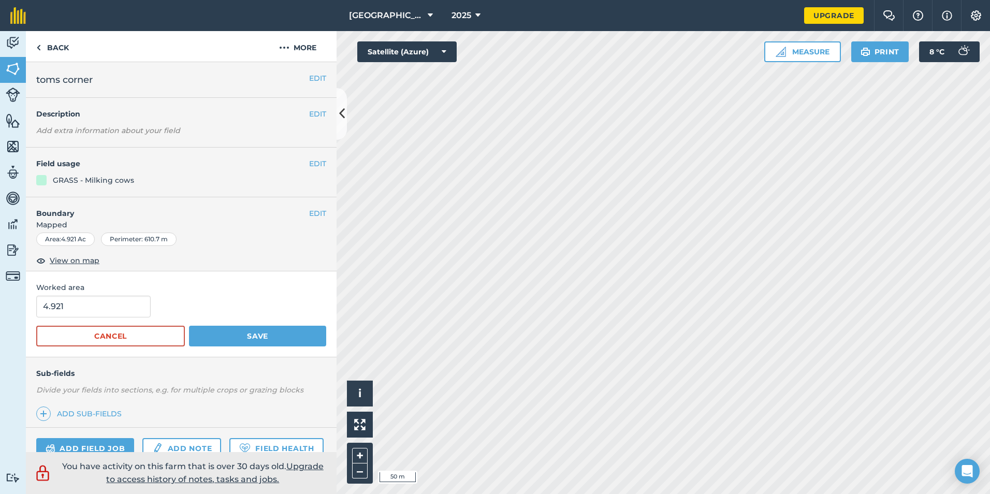
click at [306, 269] on div "EDIT Boundary Mapped Area : 4.921 Ac Perimeter : 610.7 m View on map" at bounding box center [181, 234] width 311 height 75
click at [309, 212] on button "EDIT" at bounding box center [317, 213] width 17 height 11
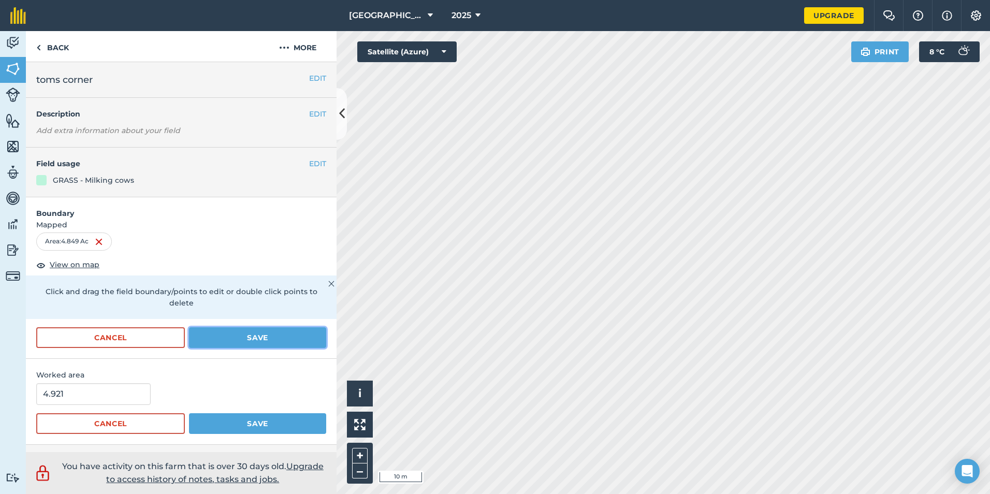
click at [249, 332] on button "Save" at bounding box center [257, 337] width 137 height 21
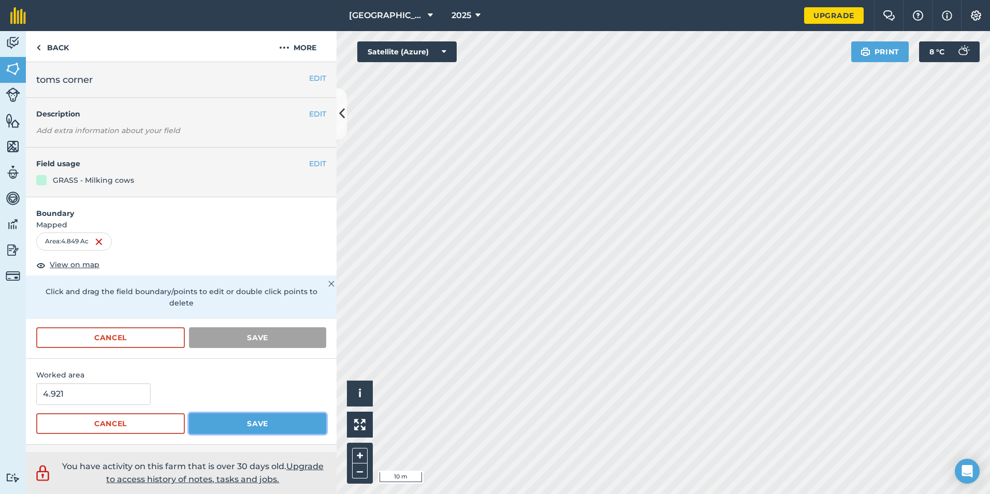
click at [228, 422] on button "Save" at bounding box center [257, 423] width 137 height 21
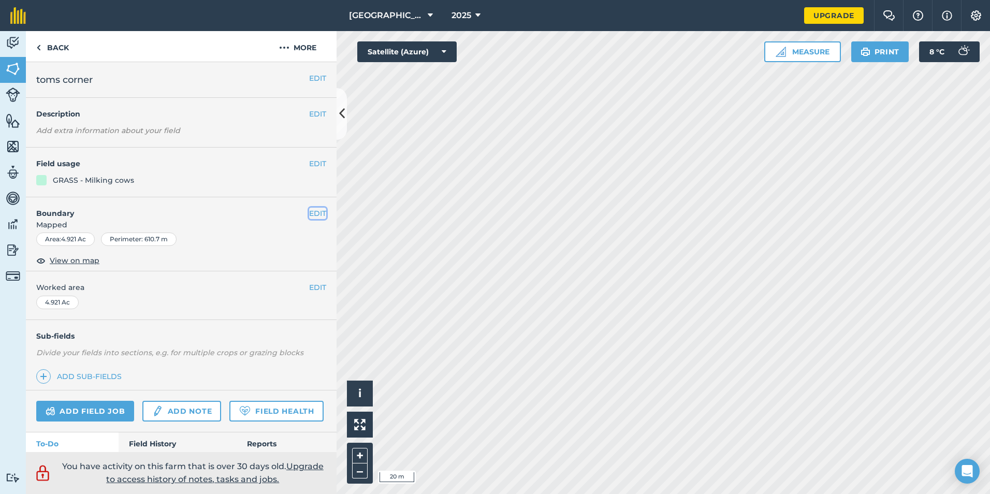
click at [309, 209] on button "EDIT" at bounding box center [317, 213] width 17 height 11
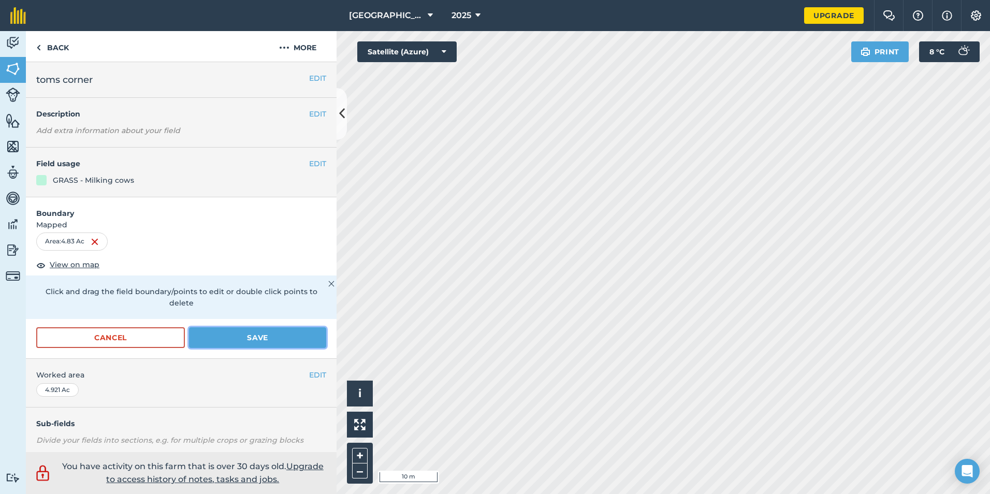
click at [243, 336] on button "Save" at bounding box center [257, 337] width 137 height 21
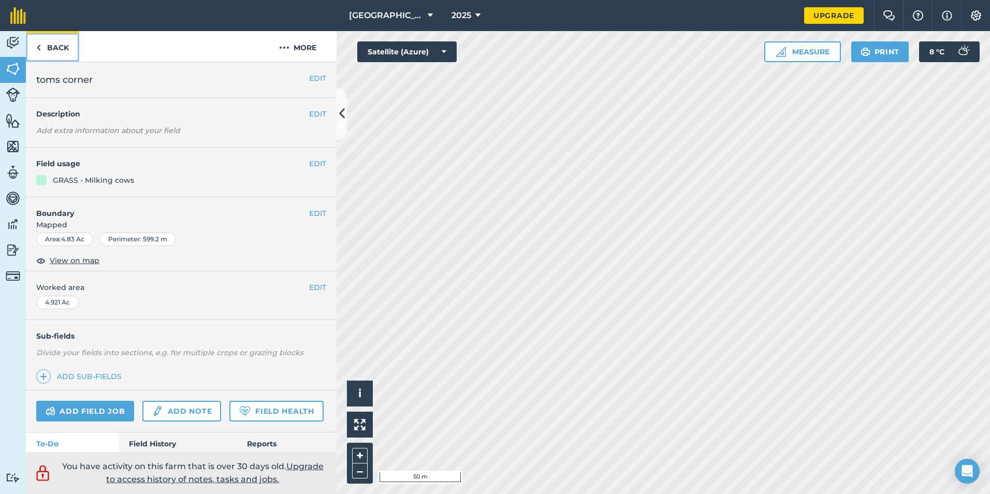
click at [42, 47] on link "Back" at bounding box center [52, 46] width 53 height 31
click at [58, 47] on link "Back" at bounding box center [52, 46] width 53 height 31
click at [12, 126] on img at bounding box center [13, 121] width 14 height 16
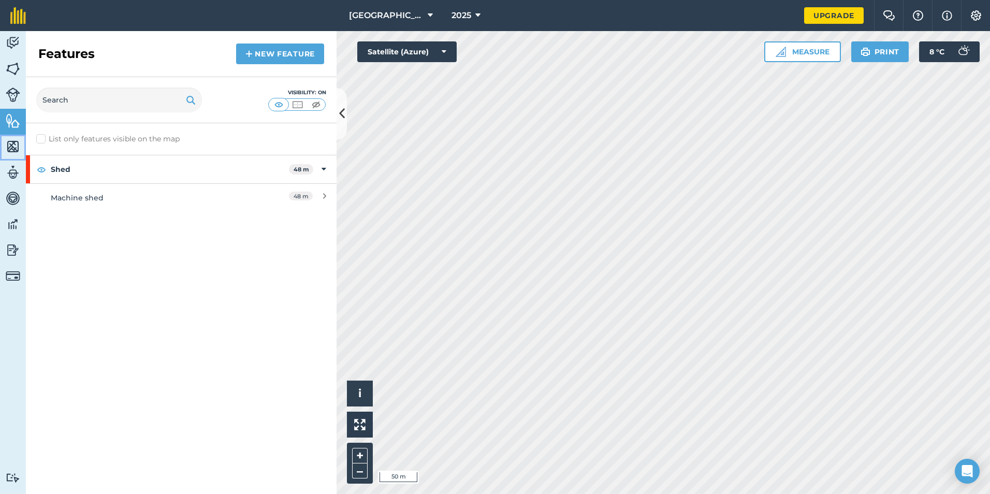
click at [14, 154] on img at bounding box center [13, 147] width 14 height 16
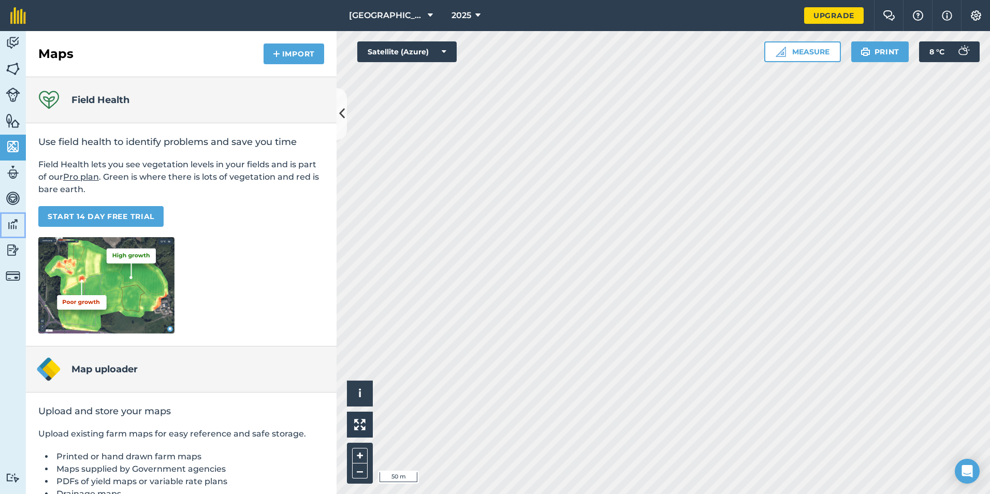
click at [8, 229] on img at bounding box center [13, 224] width 14 height 16
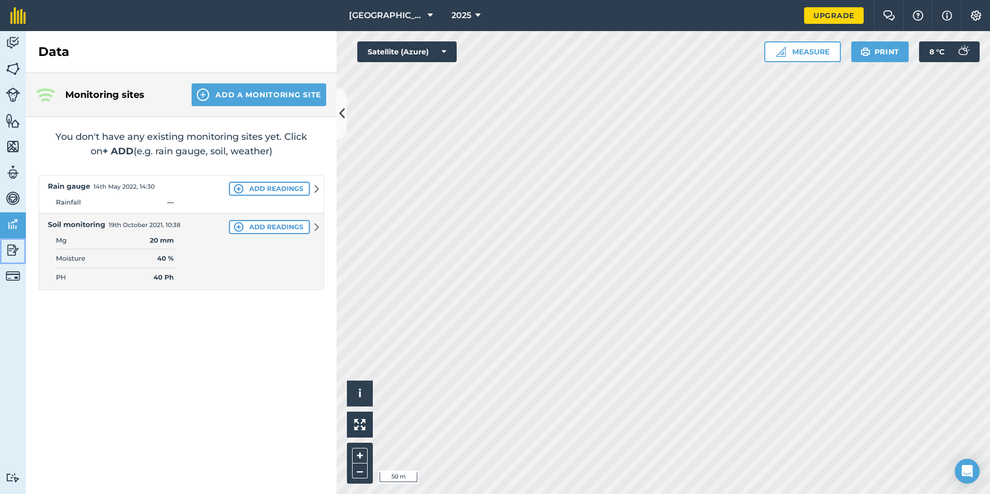
click at [20, 258] on link "Reporting" at bounding box center [13, 251] width 26 height 26
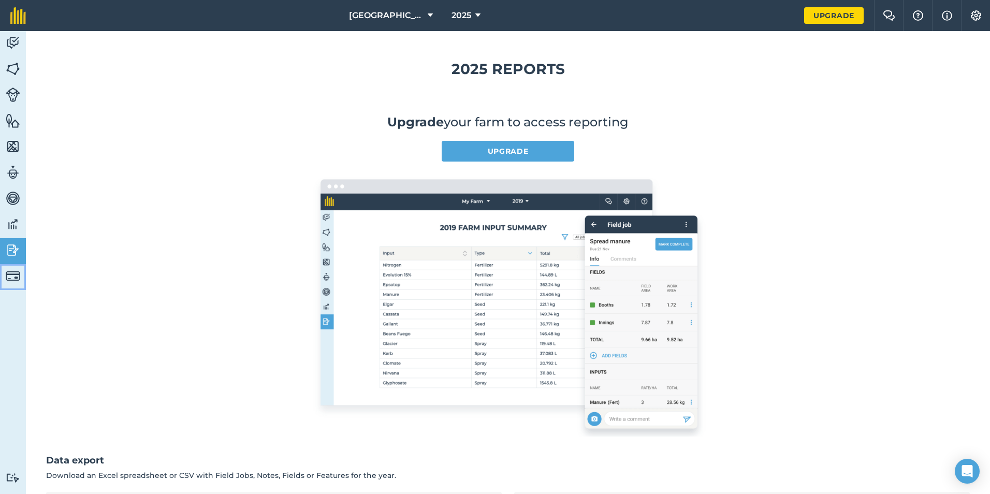
click at [15, 273] on img at bounding box center [13, 276] width 14 height 14
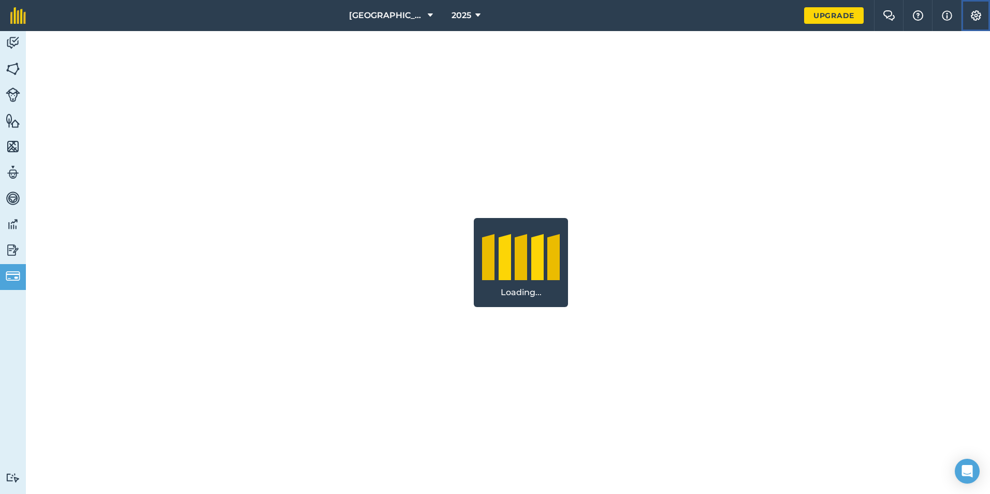
click at [978, 11] on img at bounding box center [976, 15] width 12 height 10
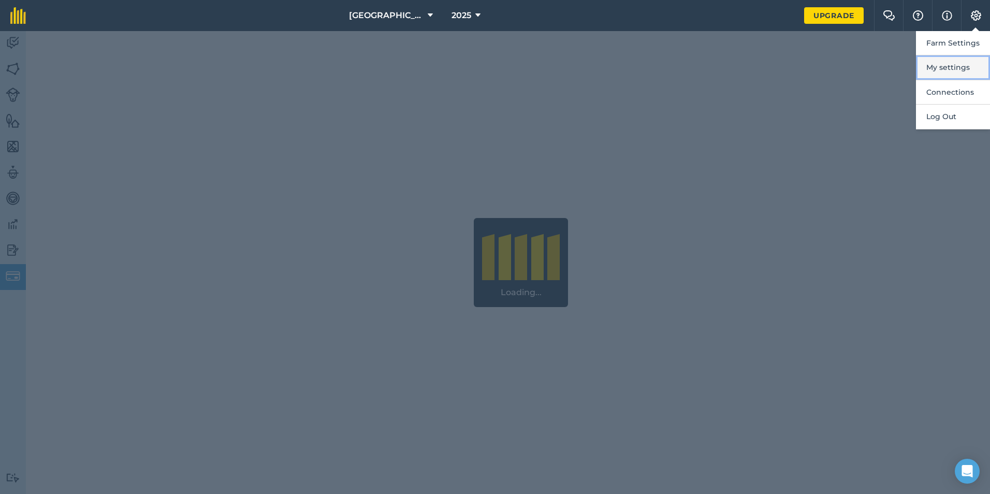
click at [968, 62] on button "My settings" at bounding box center [953, 67] width 74 height 24
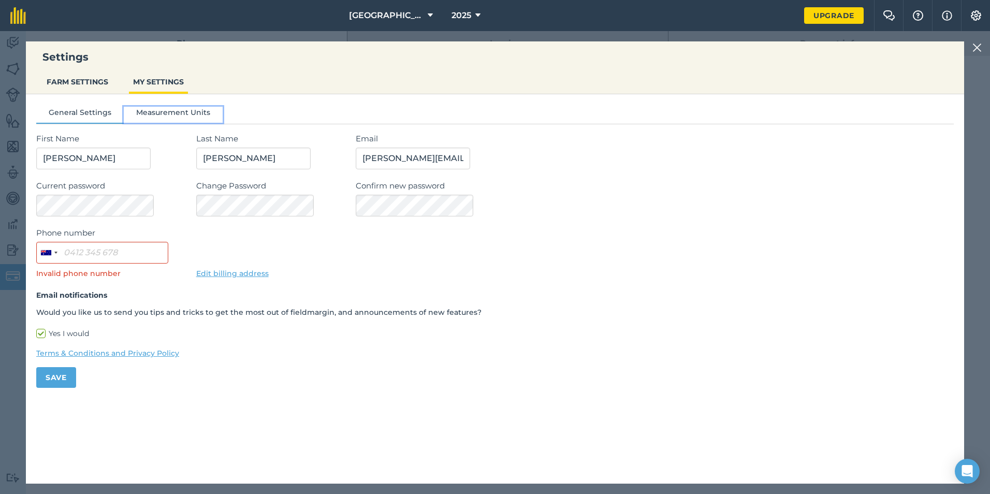
click at [161, 109] on button "Measurement Units" at bounding box center [173, 115] width 99 height 16
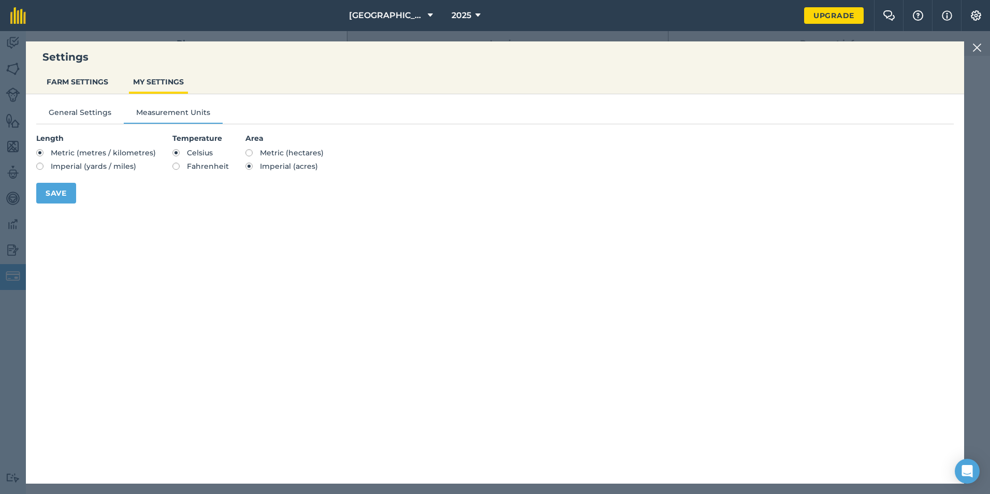
click at [249, 150] on label "Metric (hectares)" at bounding box center [284, 152] width 78 height 7
radio input "true"
radio input "false"
click at [75, 189] on button "Save" at bounding box center [56, 193] width 40 height 21
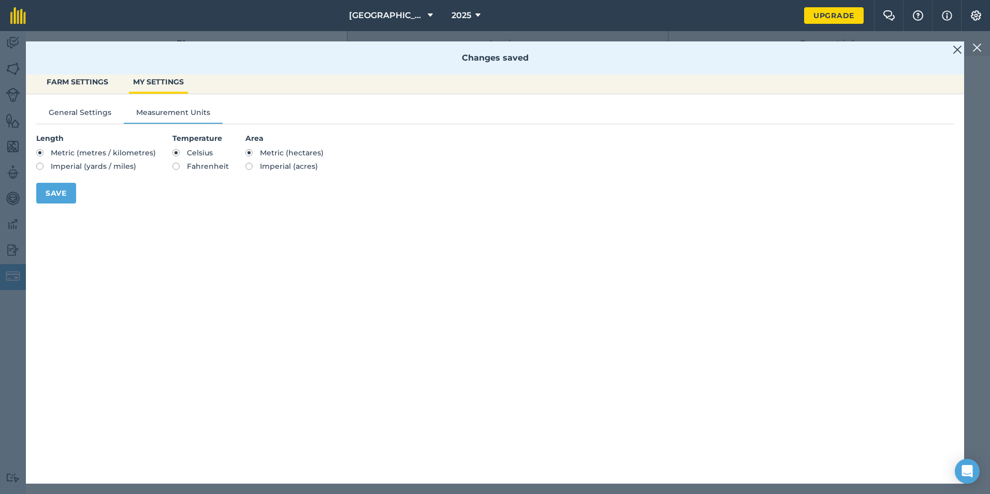
click at [958, 50] on img at bounding box center [957, 49] width 9 height 12
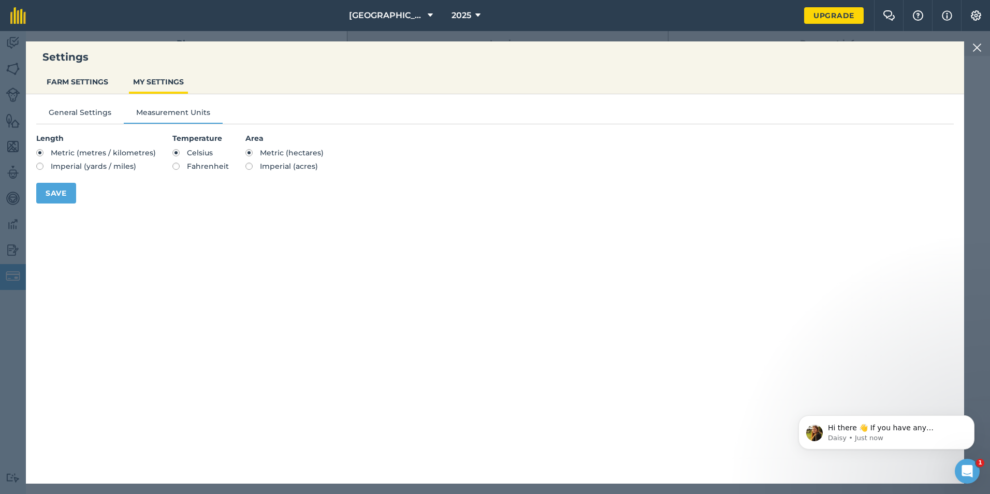
click at [958, 51] on h3 "Settings" at bounding box center [495, 57] width 938 height 14
click at [969, 50] on div "Settings FARM SETTINGS MY SETTINGS General Settings Measurement Units Length Me…" at bounding box center [495, 262] width 990 height 463
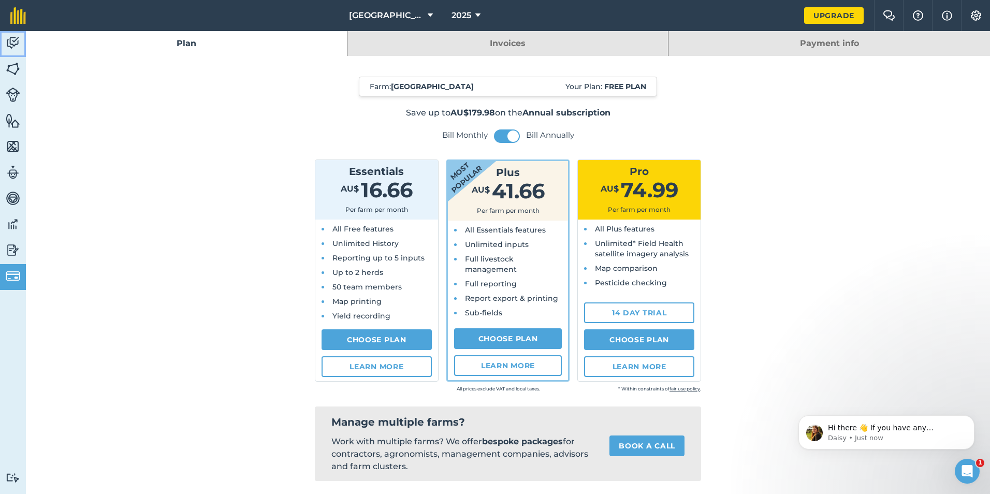
click at [5, 45] on link "Activity" at bounding box center [13, 44] width 26 height 26
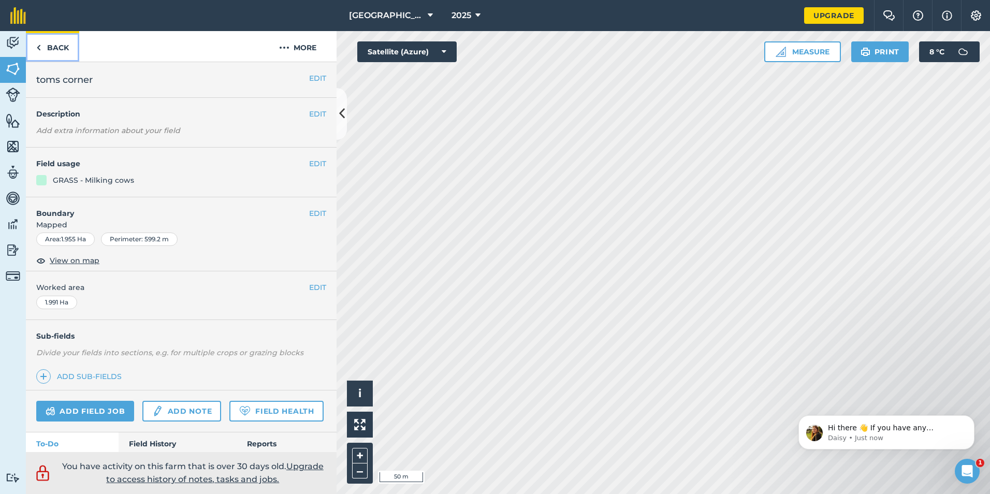
drag, startPoint x: 311, startPoint y: 167, endPoint x: 44, endPoint y: 43, distance: 294.7
click at [44, 43] on link "Back" at bounding box center [52, 46] width 53 height 31
click at [49, 52] on link "Back" at bounding box center [52, 46] width 53 height 31
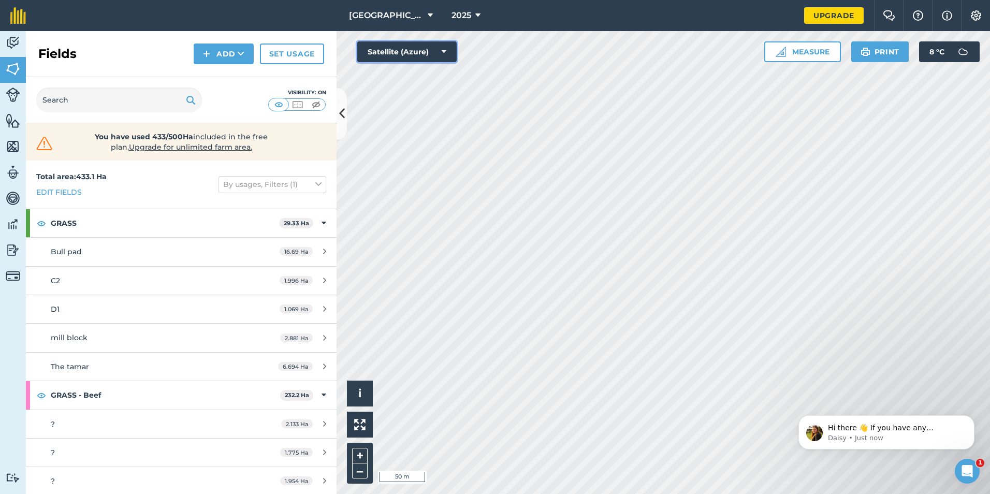
click at [453, 51] on button "Satellite (Azure)" at bounding box center [406, 51] width 99 height 21
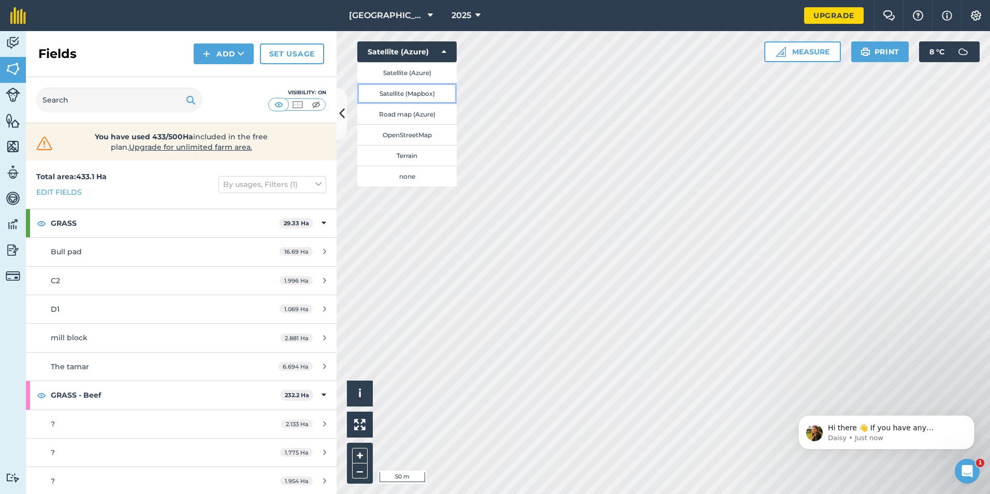
click at [417, 96] on button "Satellite (Mapbox)" at bounding box center [406, 93] width 99 height 21
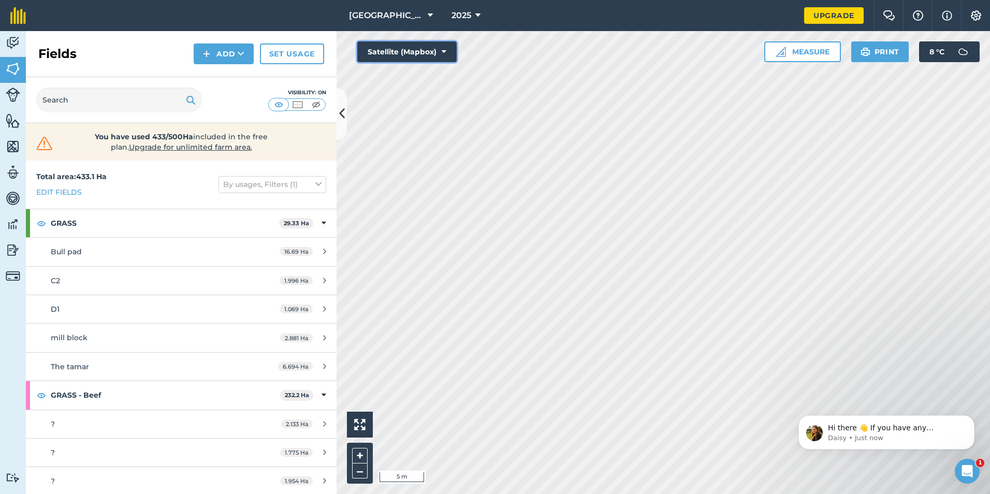
click at [425, 50] on button "Satellite (Mapbox)" at bounding box center [406, 51] width 99 height 21
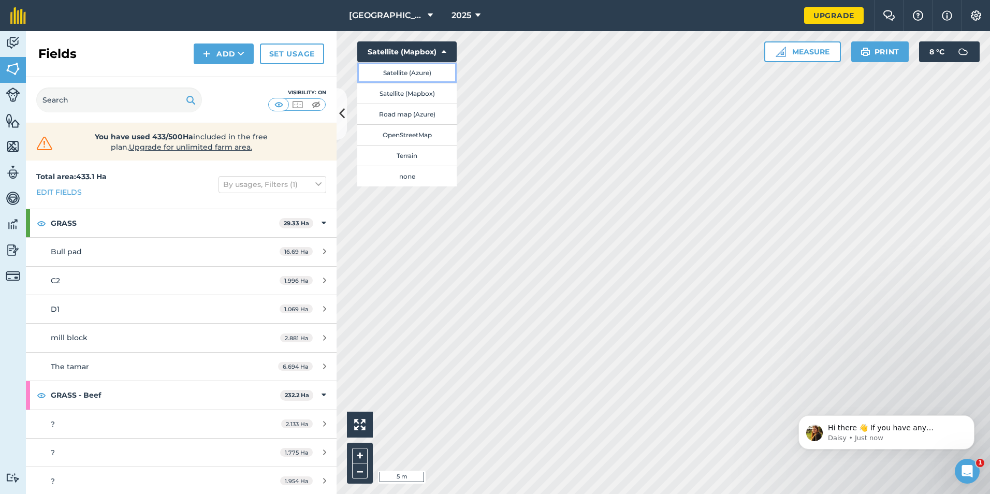
click at [396, 70] on button "Satellite (Azure)" at bounding box center [406, 72] width 99 height 21
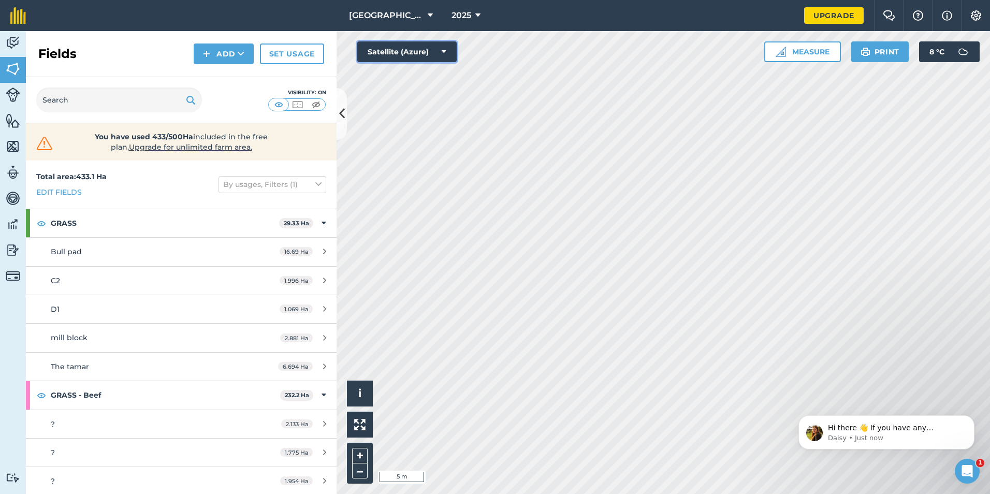
click at [428, 54] on button "Satellite (Azure)" at bounding box center [406, 51] width 99 height 21
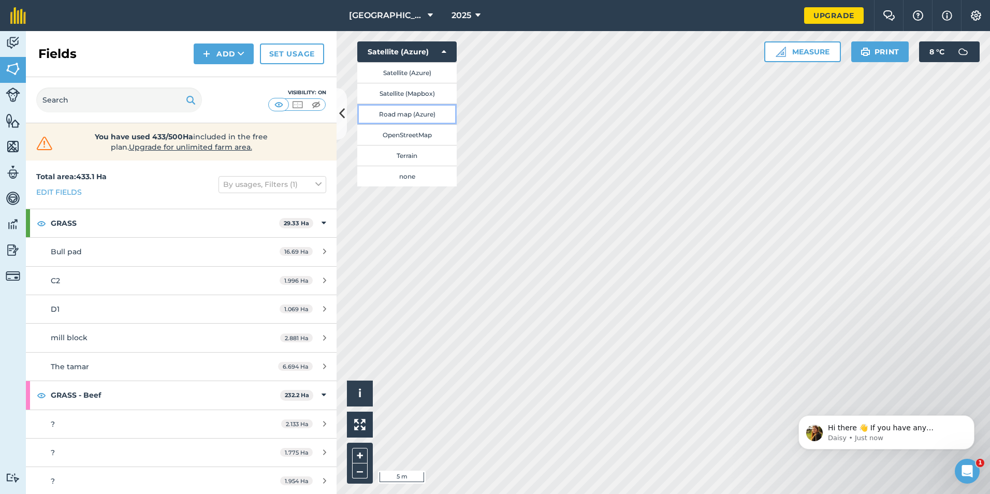
click at [420, 115] on button "Road map (Azure)" at bounding box center [406, 114] width 99 height 21
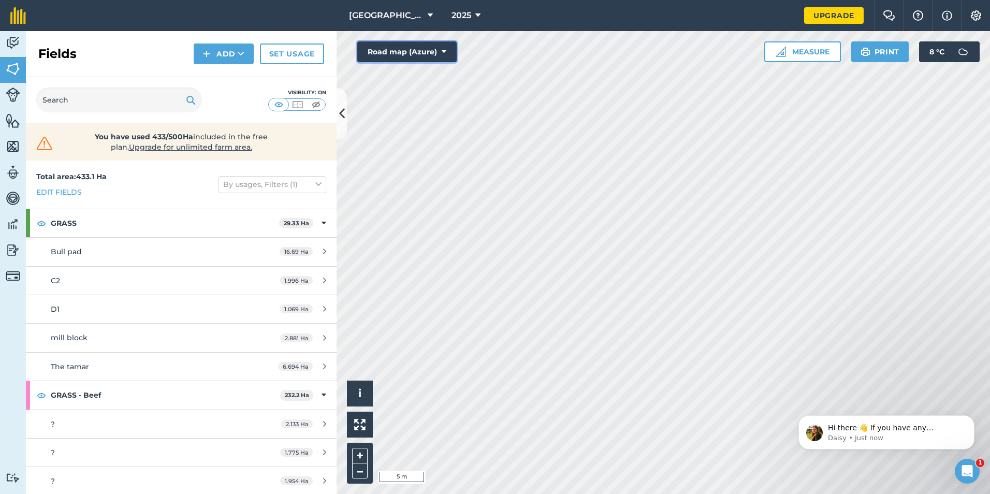
click at [445, 54] on icon at bounding box center [444, 52] width 5 height 10
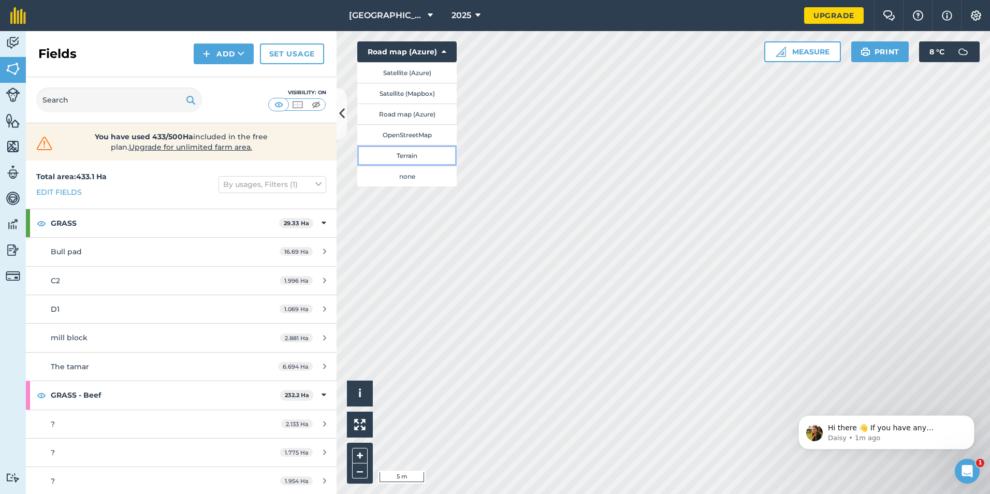
click at [399, 152] on button "Terrain" at bounding box center [406, 155] width 99 height 21
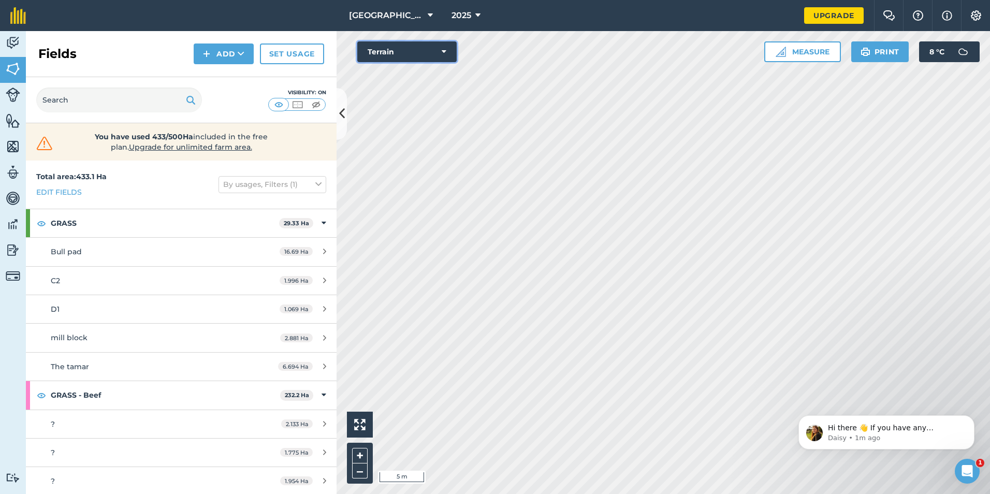
click at [409, 49] on button "Terrain" at bounding box center [406, 51] width 99 height 21
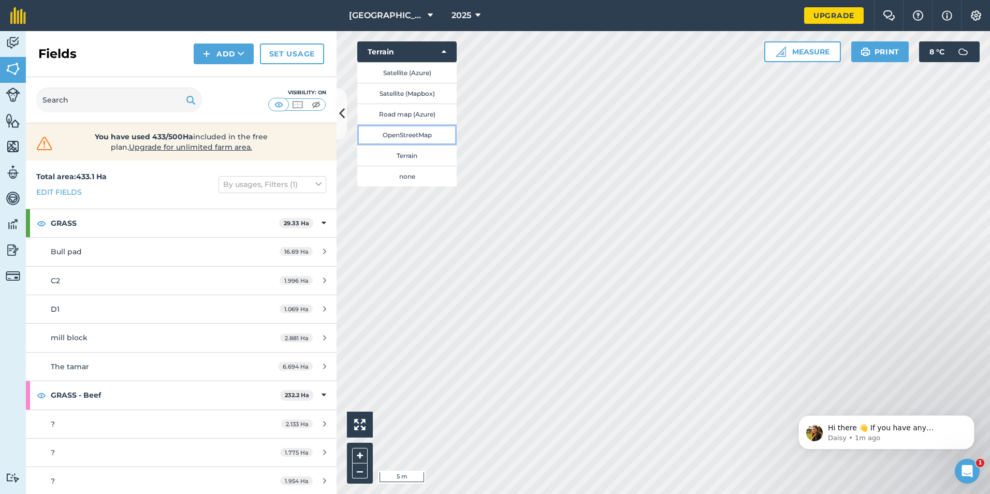
click at [394, 140] on button "OpenStreetMap" at bounding box center [406, 134] width 99 height 21
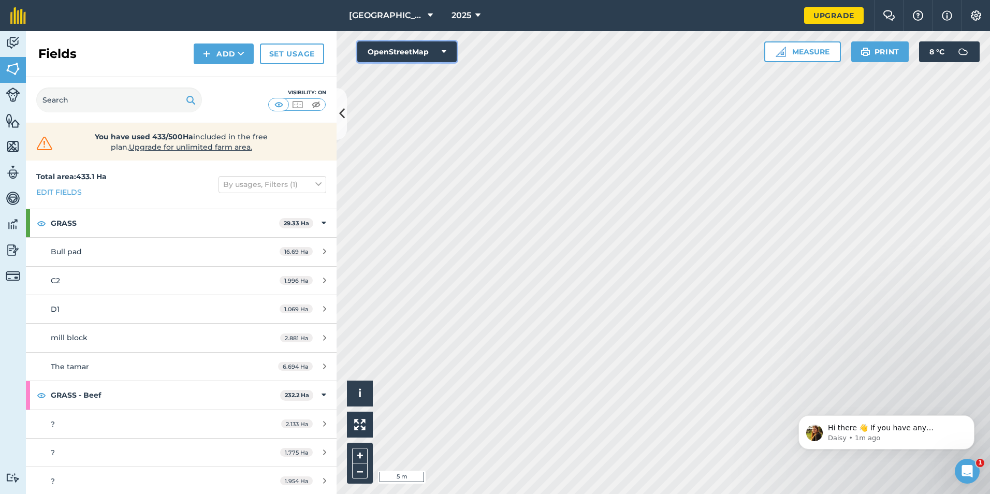
click at [428, 51] on button "OpenStreetMap" at bounding box center [406, 51] width 99 height 21
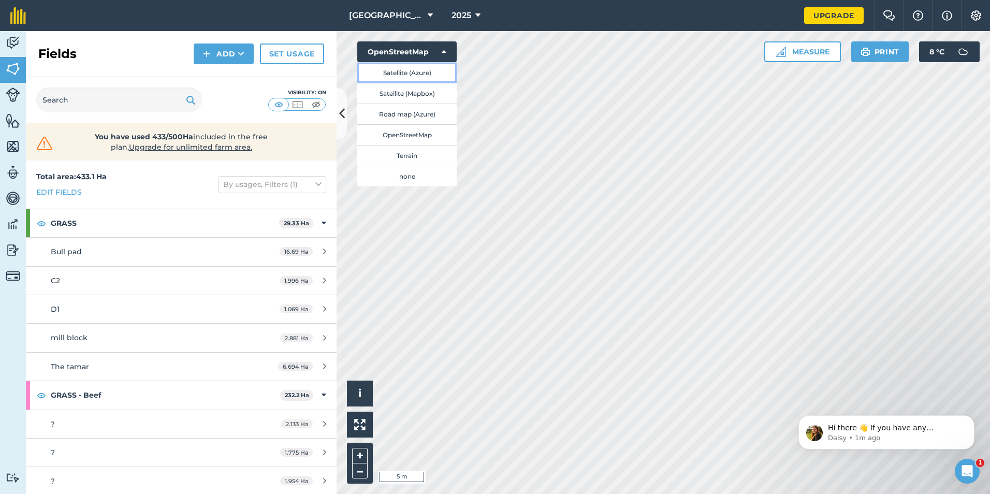
click at [402, 73] on button "Satellite (Azure)" at bounding box center [406, 72] width 99 height 21
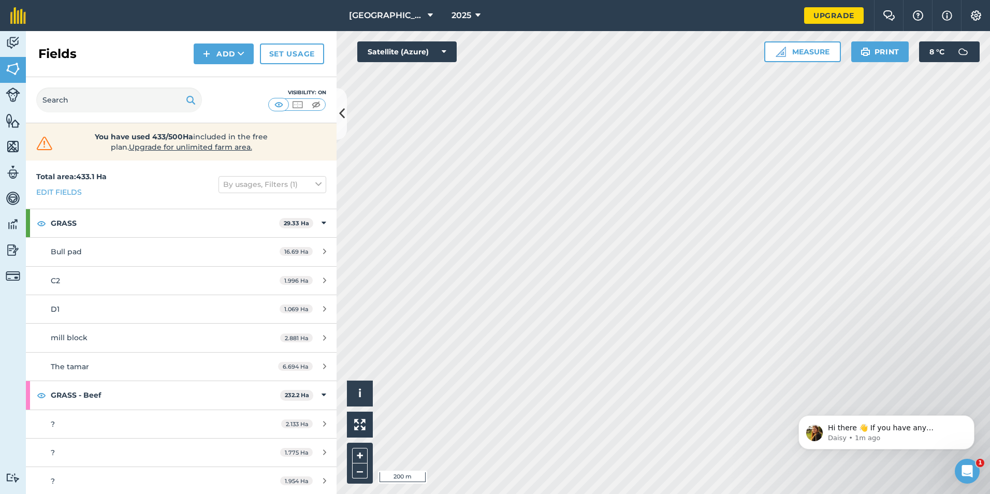
click at [336, 302] on div "Activity Fields Livestock Features Maps Team Vehicles Data Reporting Billing Tu…" at bounding box center [495, 262] width 990 height 463
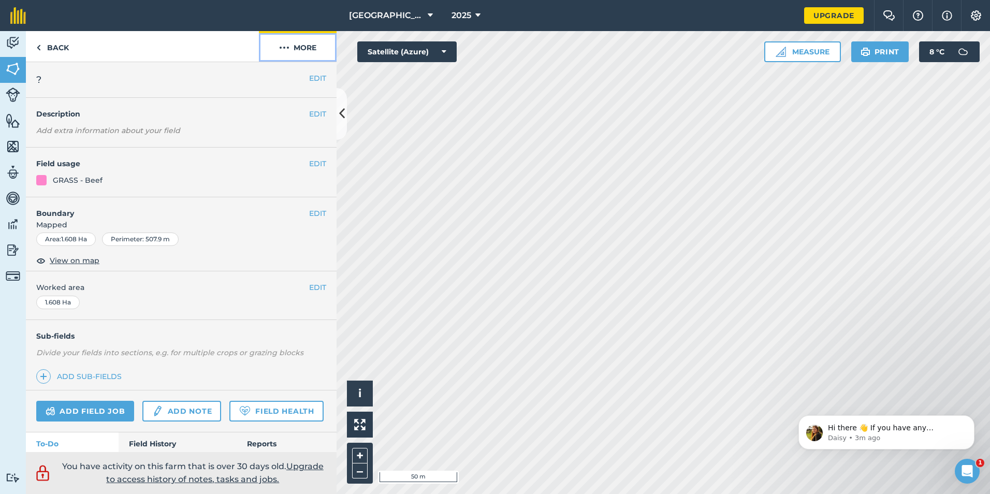
click at [309, 55] on button "More" at bounding box center [298, 46] width 78 height 31
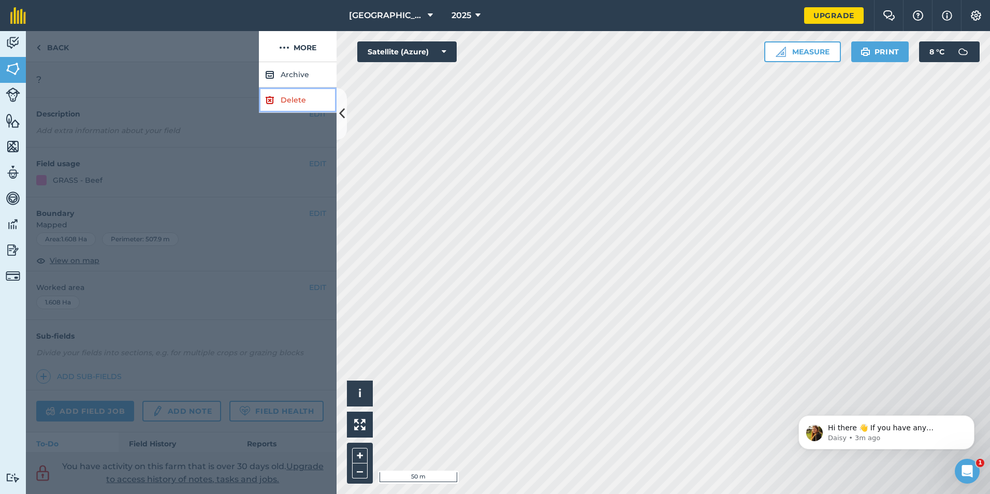
click at [293, 96] on link "Delete" at bounding box center [298, 100] width 78 height 25
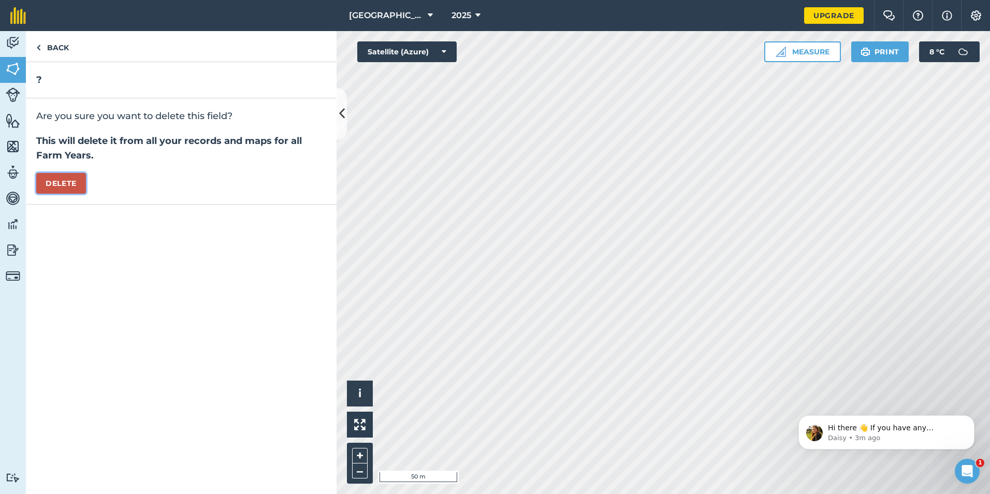
click at [63, 179] on button "Delete" at bounding box center [61, 183] width 50 height 21
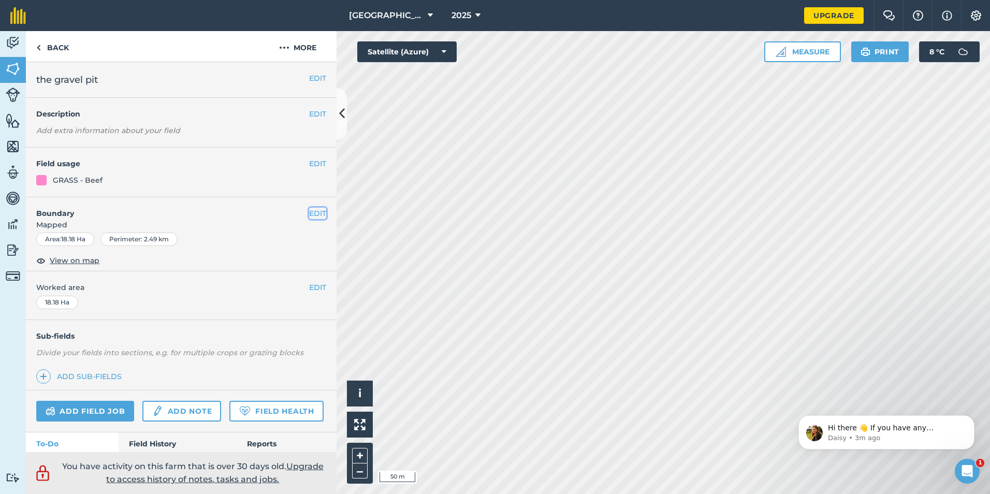
click at [312, 212] on button "EDIT" at bounding box center [317, 213] width 17 height 11
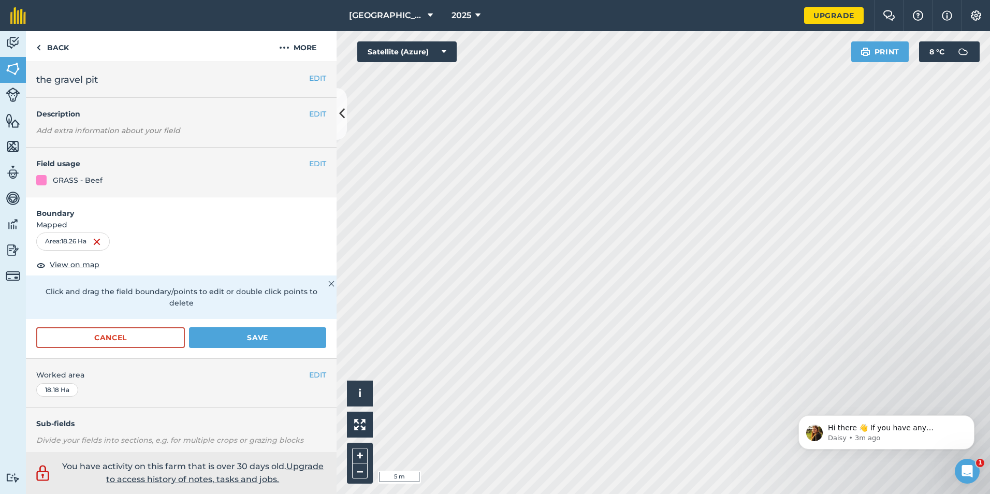
click at [434, 0] on html "[GEOGRAPHIC_DATA] 2025 Upgrade Farm Chat Help Info Settings Map printing is not…" at bounding box center [495, 247] width 990 height 494
click at [990, 217] on html "[GEOGRAPHIC_DATA] 2025 Upgrade Farm Chat Help Info Settings Map printing is not…" at bounding box center [495, 247] width 990 height 494
click at [266, 335] on button "Save" at bounding box center [257, 337] width 137 height 21
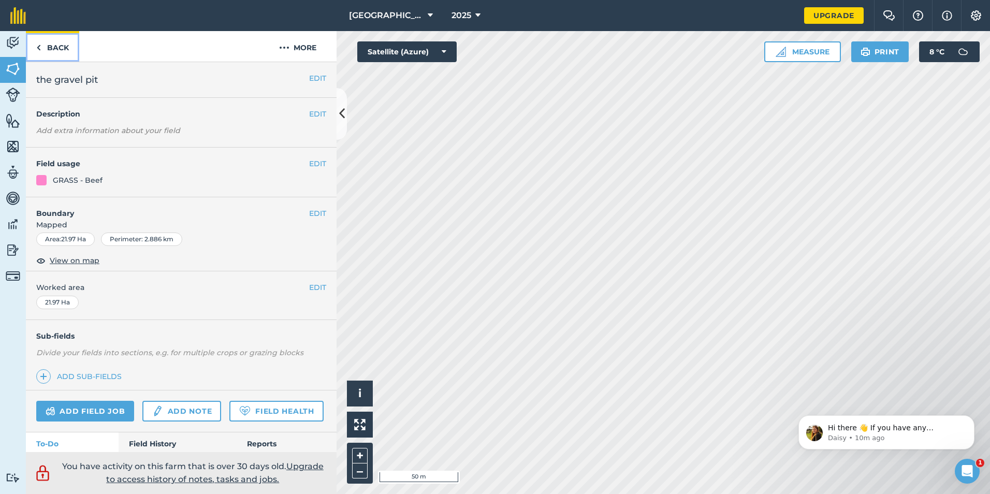
click at [43, 48] on link "Back" at bounding box center [52, 46] width 53 height 31
click at [54, 43] on link "Back" at bounding box center [52, 46] width 53 height 31
click at [42, 47] on link "Back" at bounding box center [52, 46] width 53 height 31
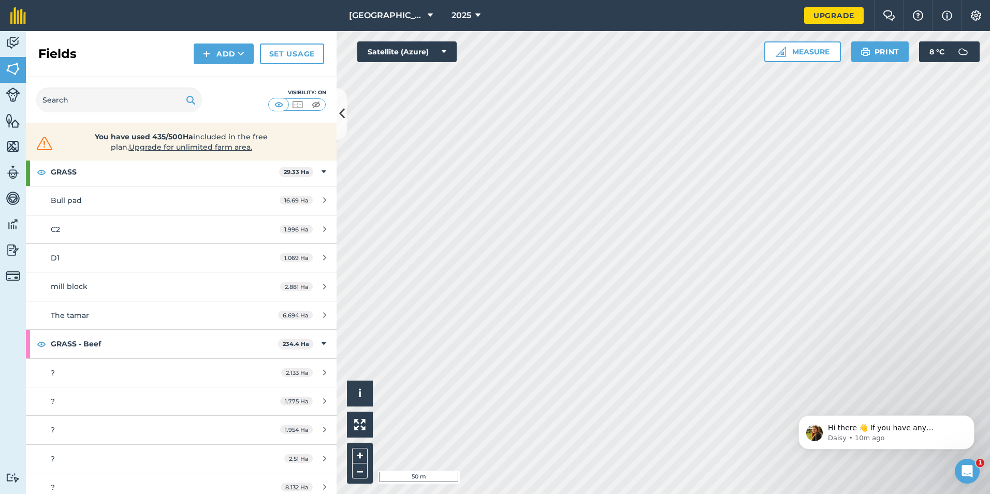
scroll to position [52, 0]
click at [72, 369] on div "?" at bounding box center [148, 372] width 195 height 11
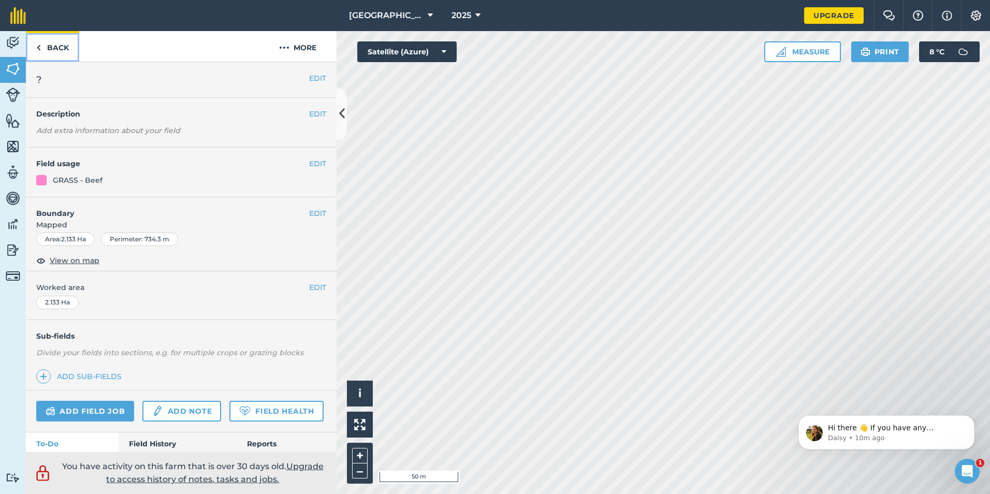
click at [54, 42] on link "Back" at bounding box center [52, 46] width 53 height 31
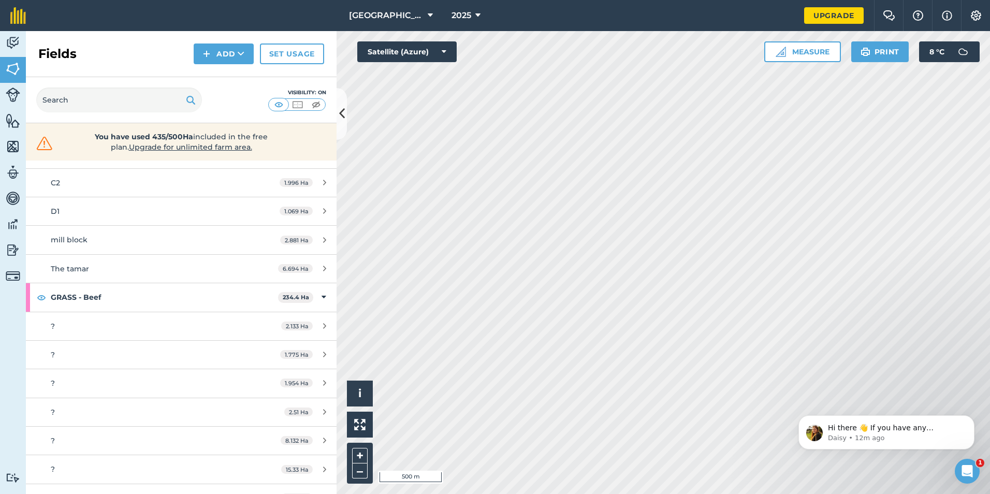
scroll to position [56, 0]
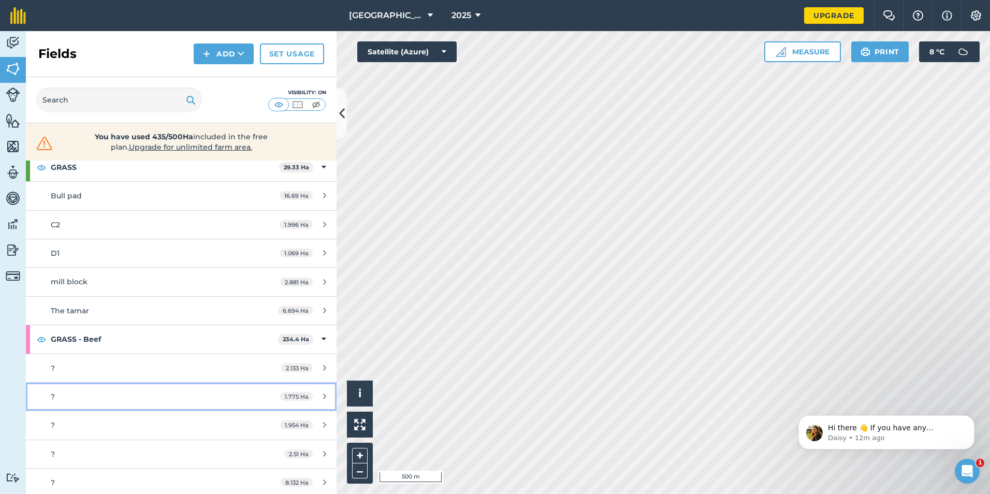
click at [195, 398] on div "?" at bounding box center [148, 396] width 195 height 11
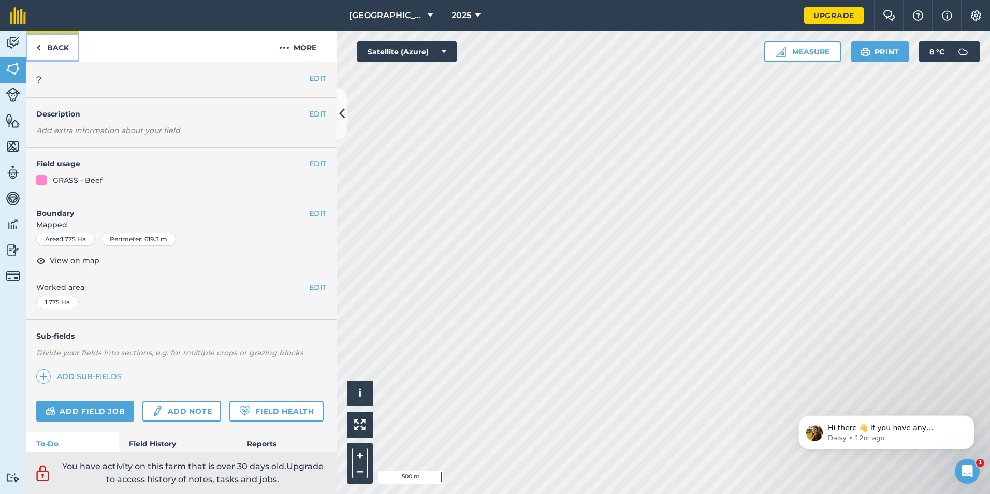
click at [48, 48] on link "Back" at bounding box center [52, 46] width 53 height 31
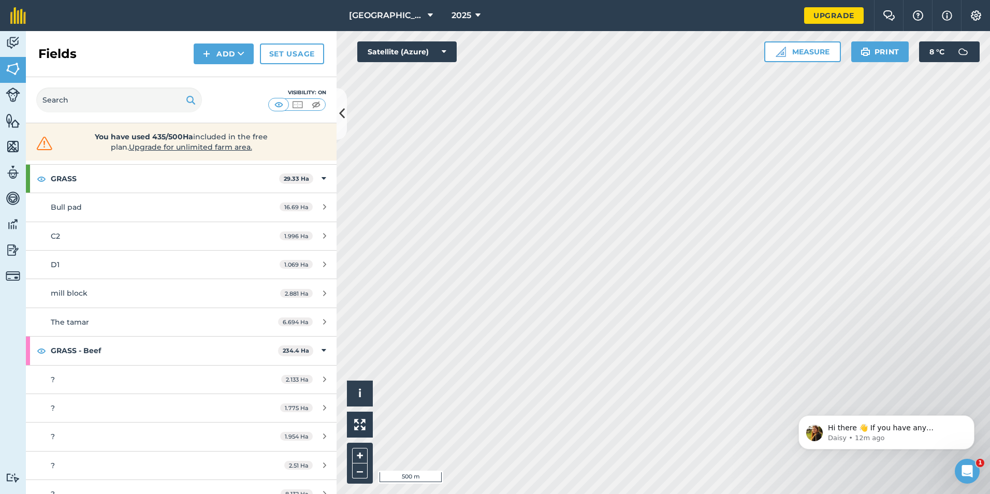
scroll to position [104, 0]
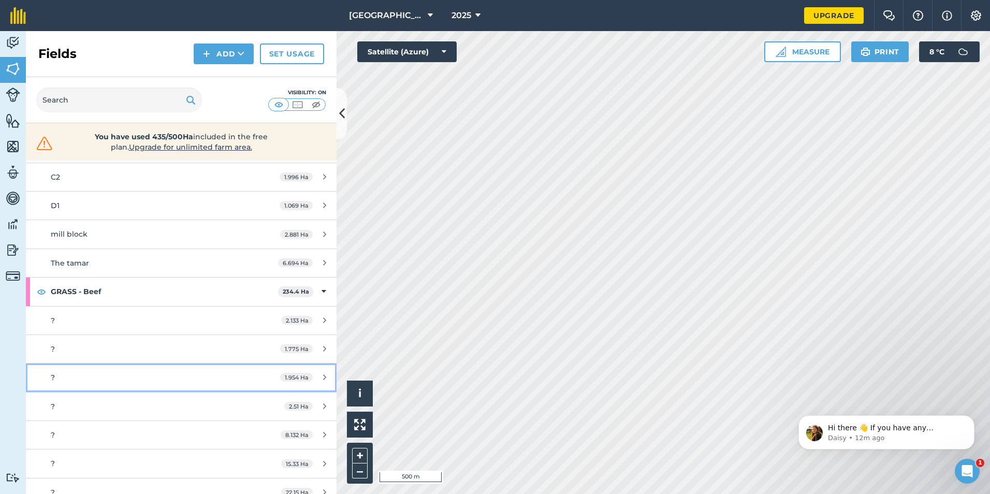
click at [209, 376] on div "?" at bounding box center [148, 377] width 195 height 11
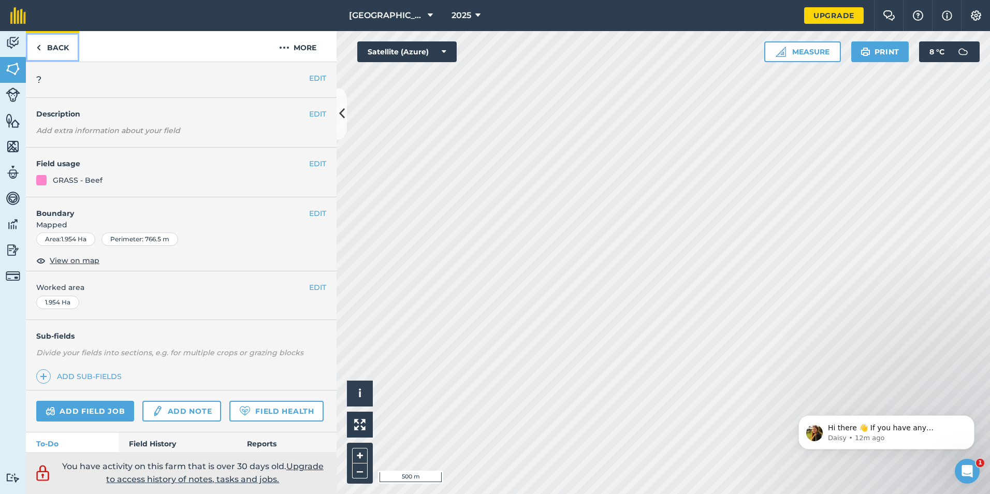
click at [51, 47] on link "Back" at bounding box center [52, 46] width 53 height 31
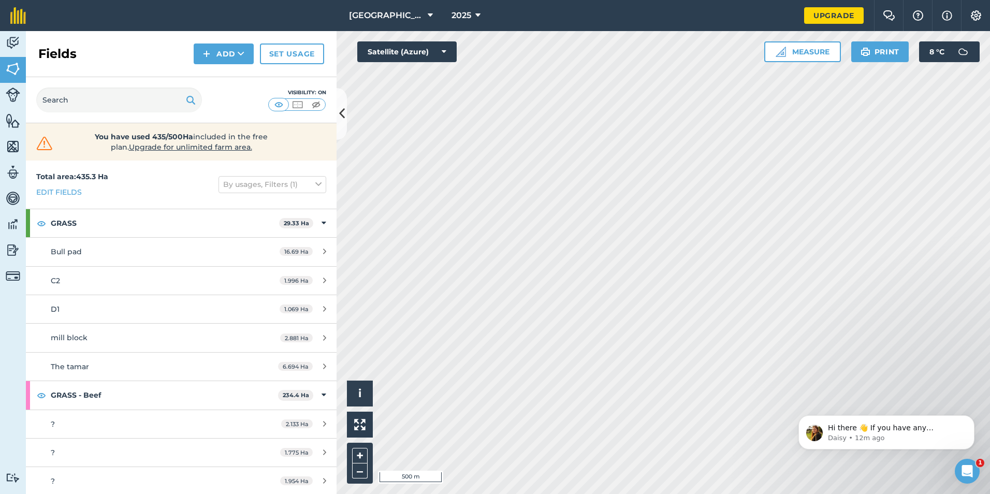
scroll to position [104, 0]
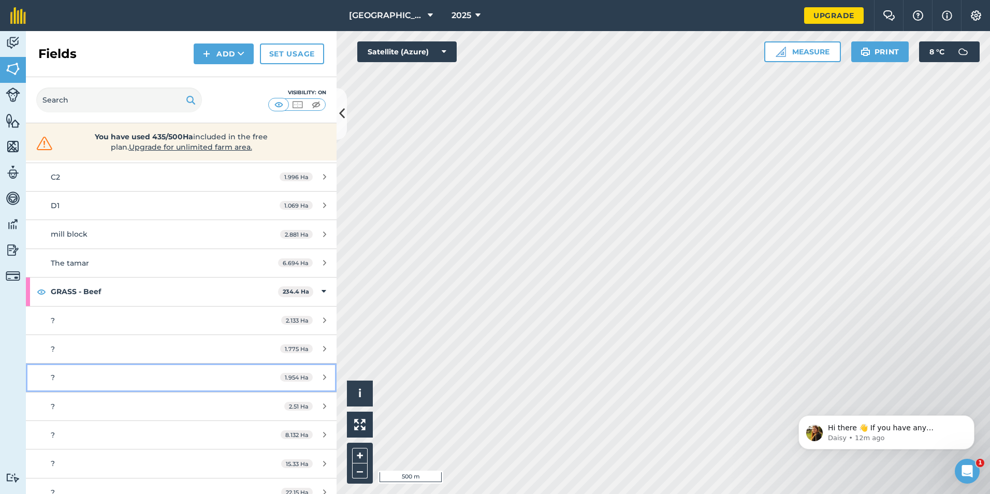
click at [257, 372] on link "? 1.954 Ha" at bounding box center [181, 378] width 311 height 28
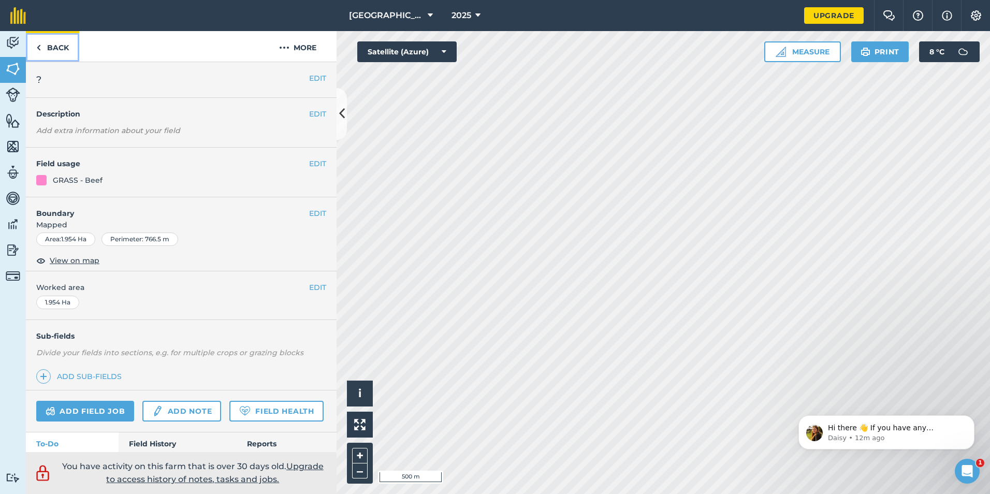
click at [47, 44] on link "Back" at bounding box center [52, 46] width 53 height 31
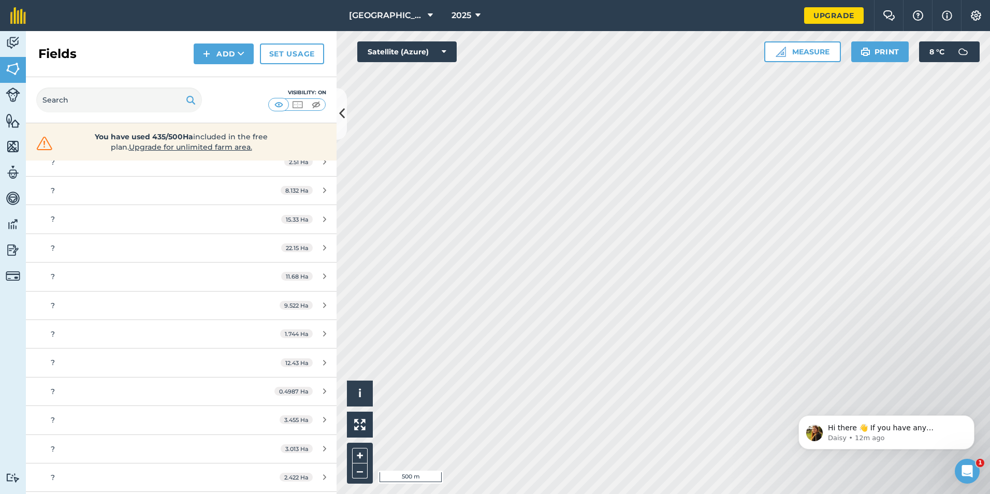
scroll to position [362, 0]
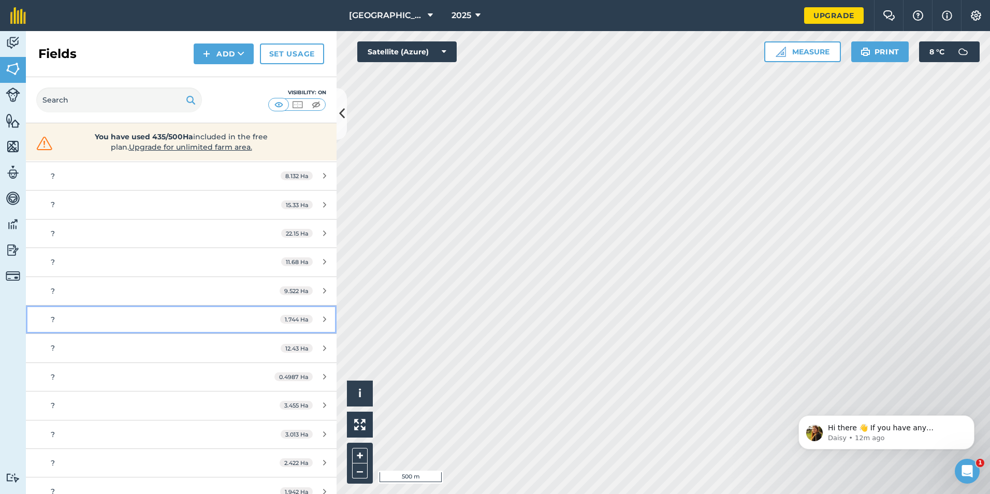
click at [214, 319] on div "?" at bounding box center [148, 319] width 195 height 11
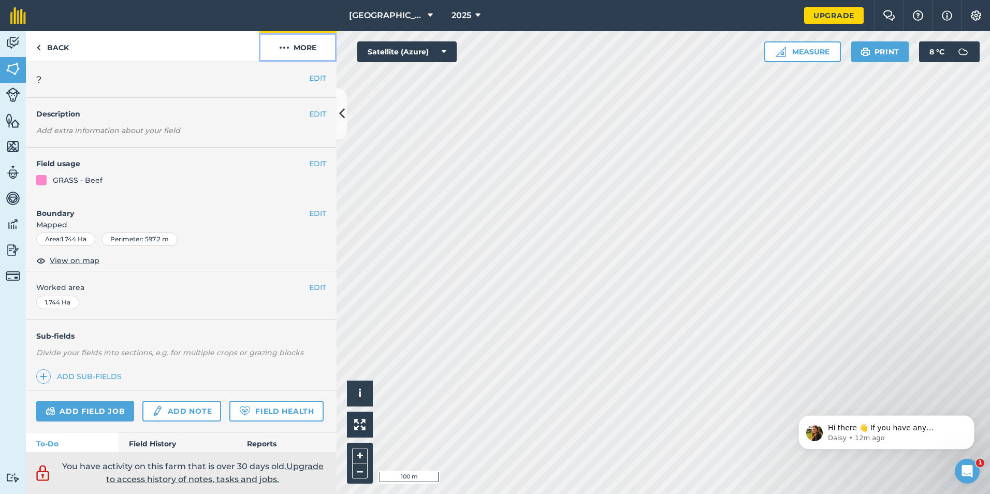
click at [307, 46] on button "More" at bounding box center [298, 46] width 78 height 31
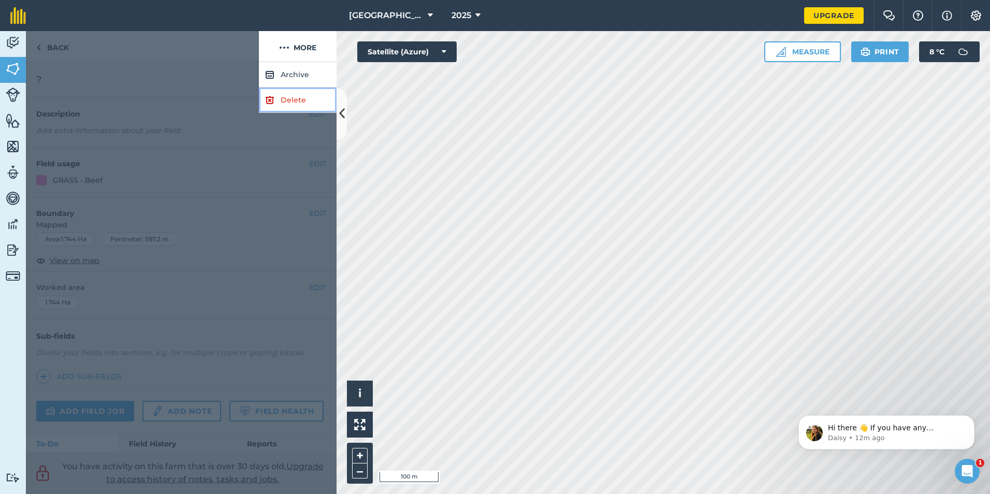
click at [283, 101] on link "Delete" at bounding box center [298, 100] width 78 height 25
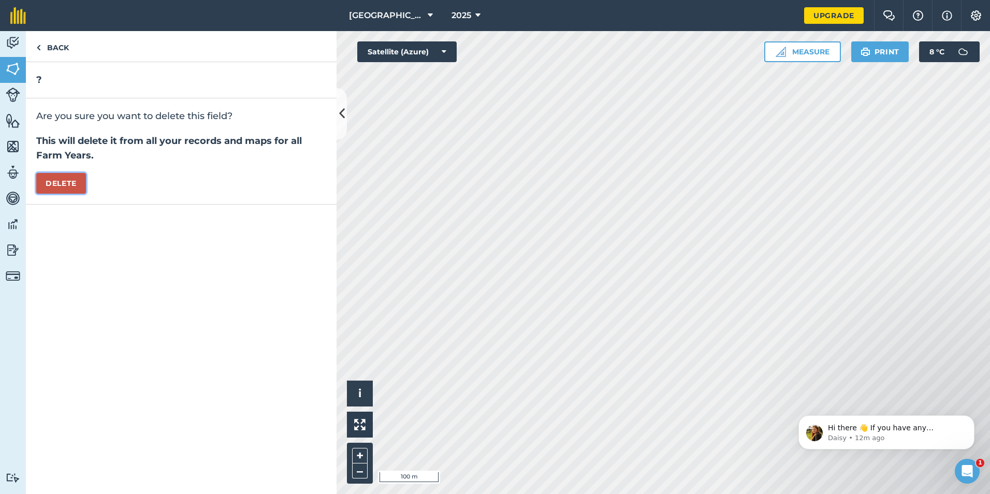
click at [56, 178] on button "Delete" at bounding box center [61, 183] width 50 height 21
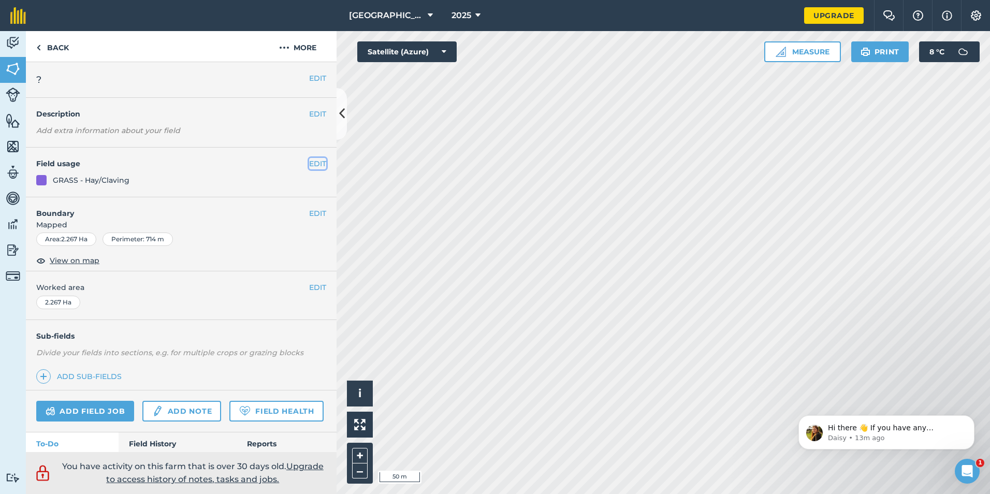
click at [309, 167] on button "EDIT" at bounding box center [317, 163] width 17 height 11
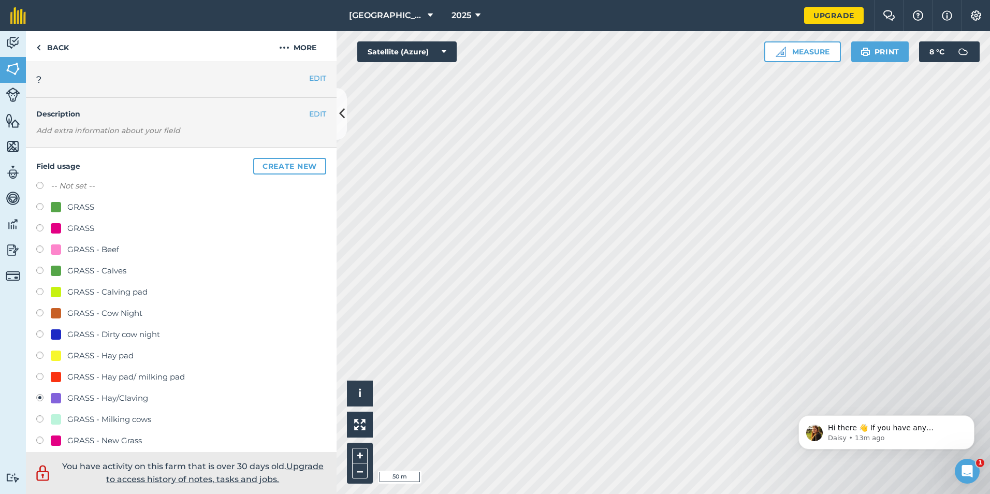
click at [38, 440] on label at bounding box center [43, 442] width 14 height 10
radio input "true"
radio input "false"
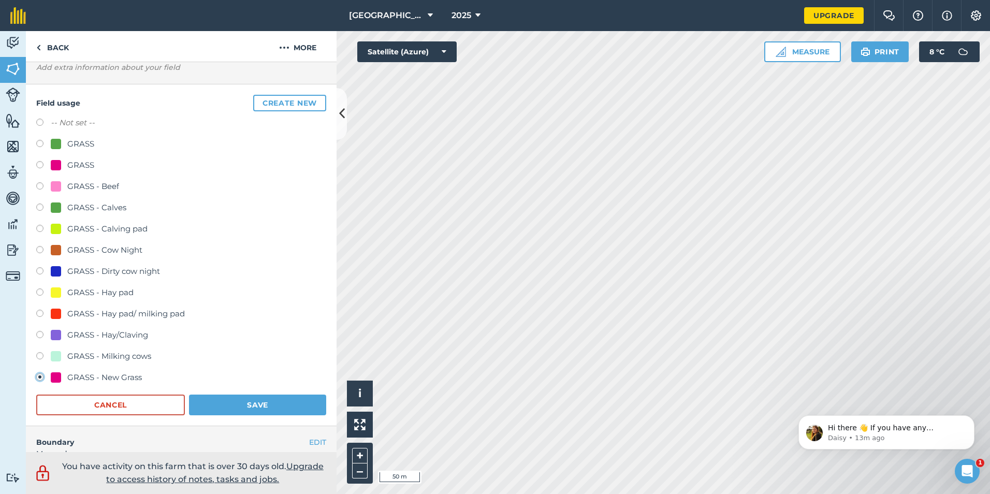
scroll to position [155, 0]
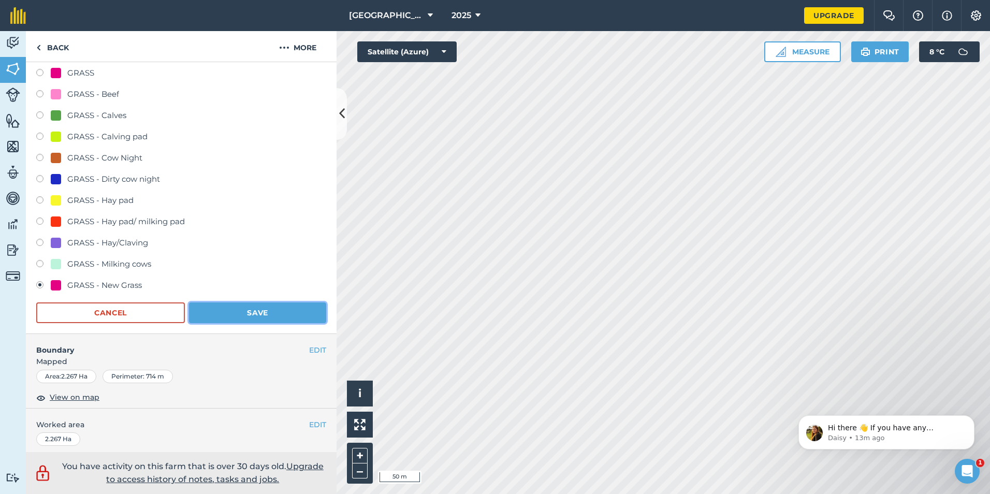
click at [248, 306] on button "Save" at bounding box center [257, 312] width 137 height 21
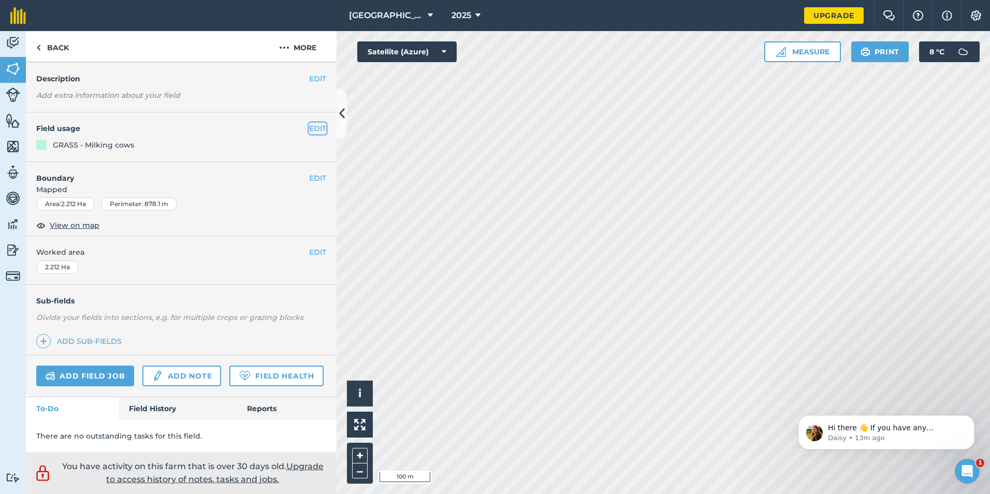
click at [309, 123] on button "EDIT" at bounding box center [317, 128] width 17 height 11
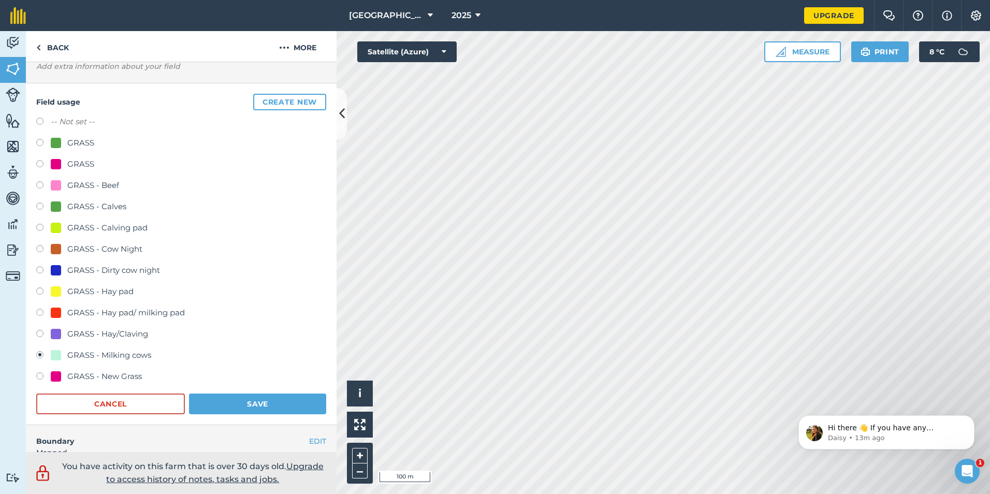
click at [72, 377] on div "GRASS - New Grass" at bounding box center [104, 376] width 75 height 12
radio input "true"
radio input "false"
click at [241, 401] on button "Save" at bounding box center [257, 404] width 137 height 21
